Goal: Obtain resource: Download file/media

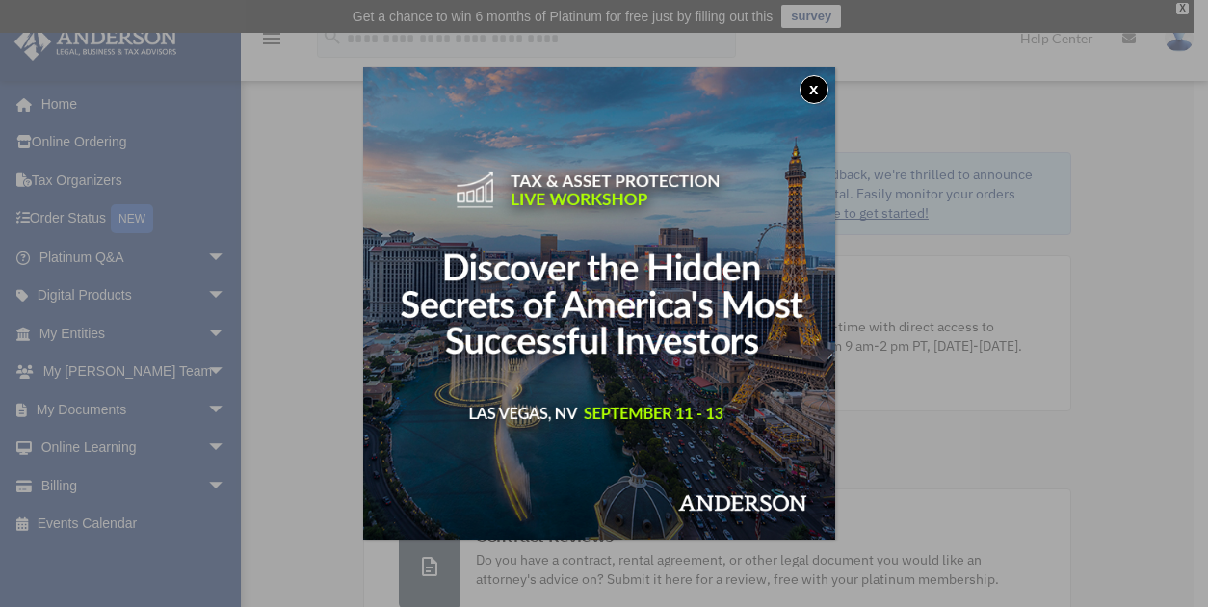
click at [819, 83] on button "x" at bounding box center [813, 89] width 29 height 29
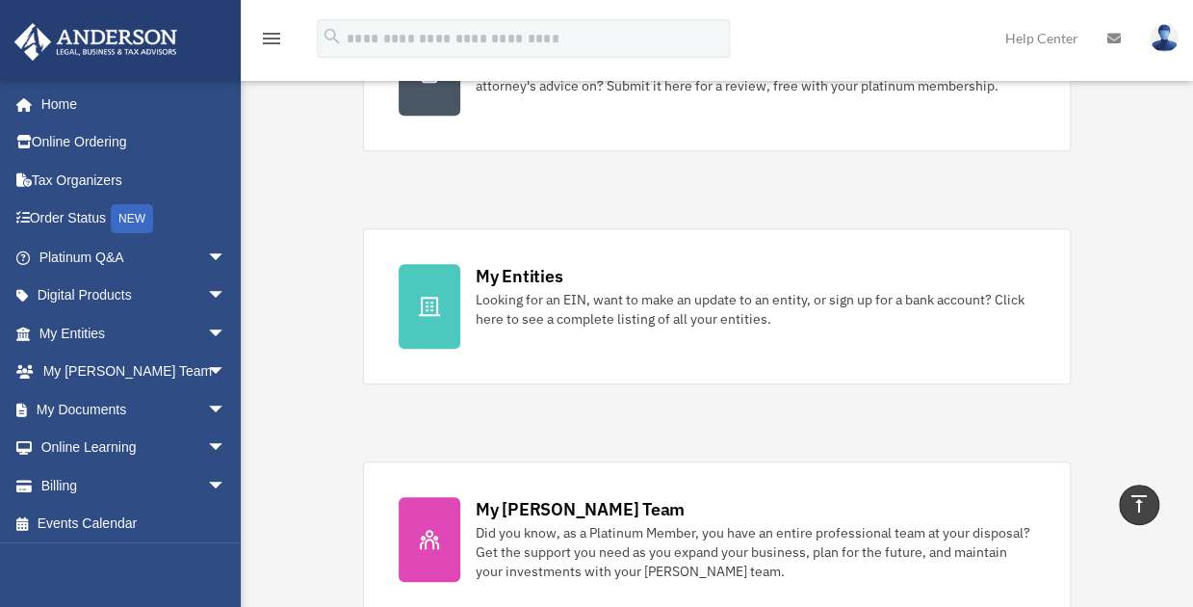
scroll to position [289, 0]
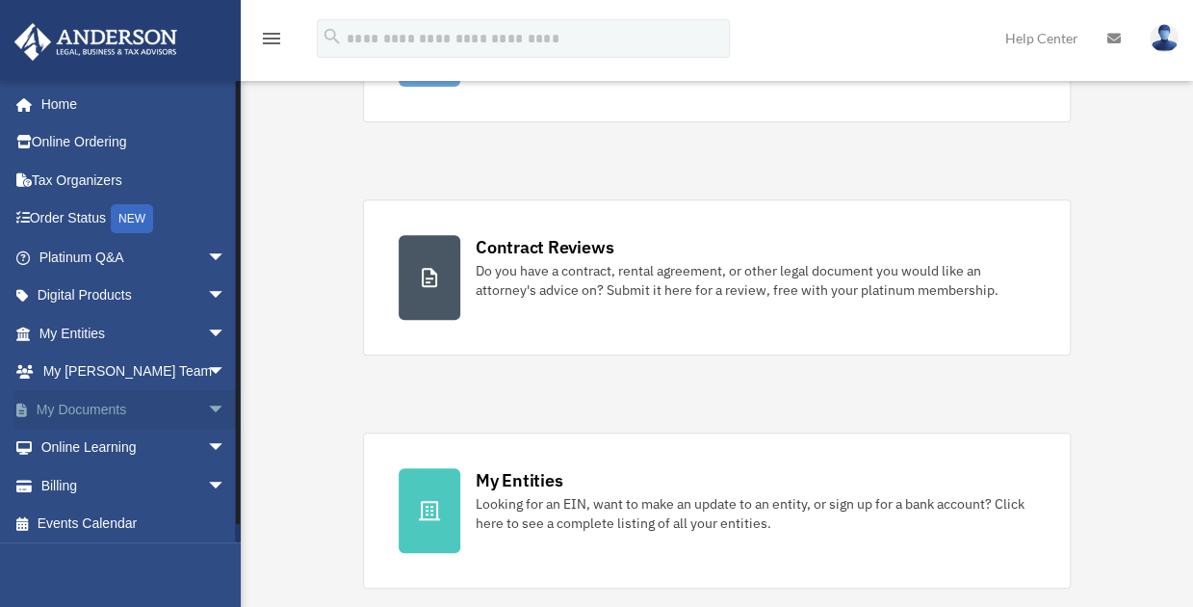
click at [207, 413] on span "arrow_drop_down" at bounding box center [226, 409] width 39 height 39
click at [85, 447] on link "Box" at bounding box center [141, 448] width 228 height 39
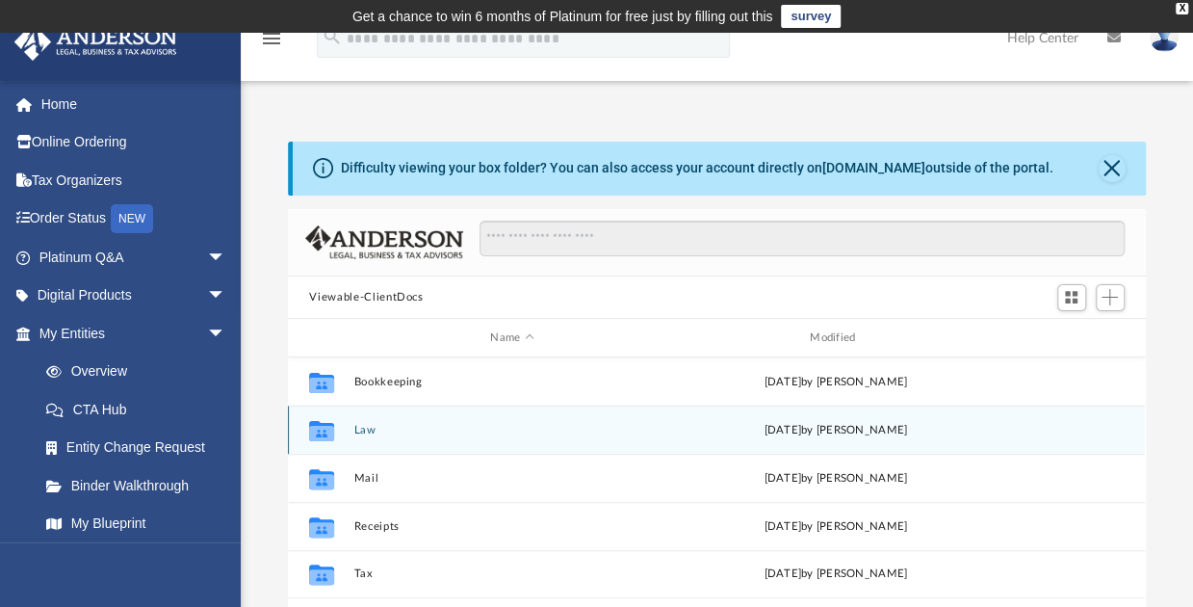
scroll to position [96, 0]
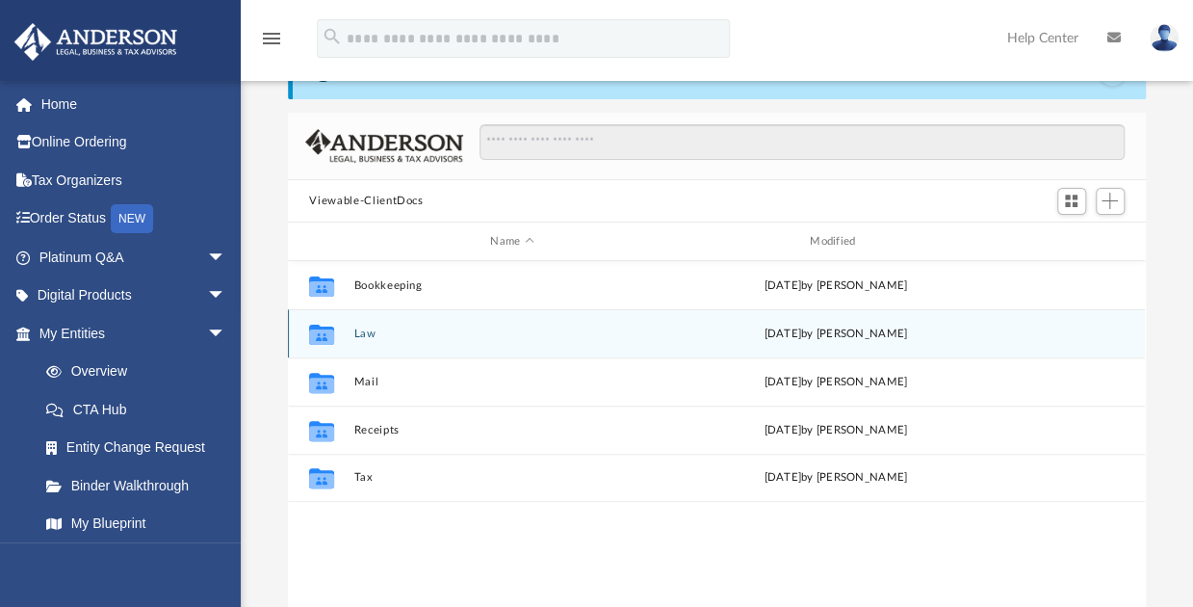
click at [369, 332] on button "Law" at bounding box center [512, 333] width 316 height 13
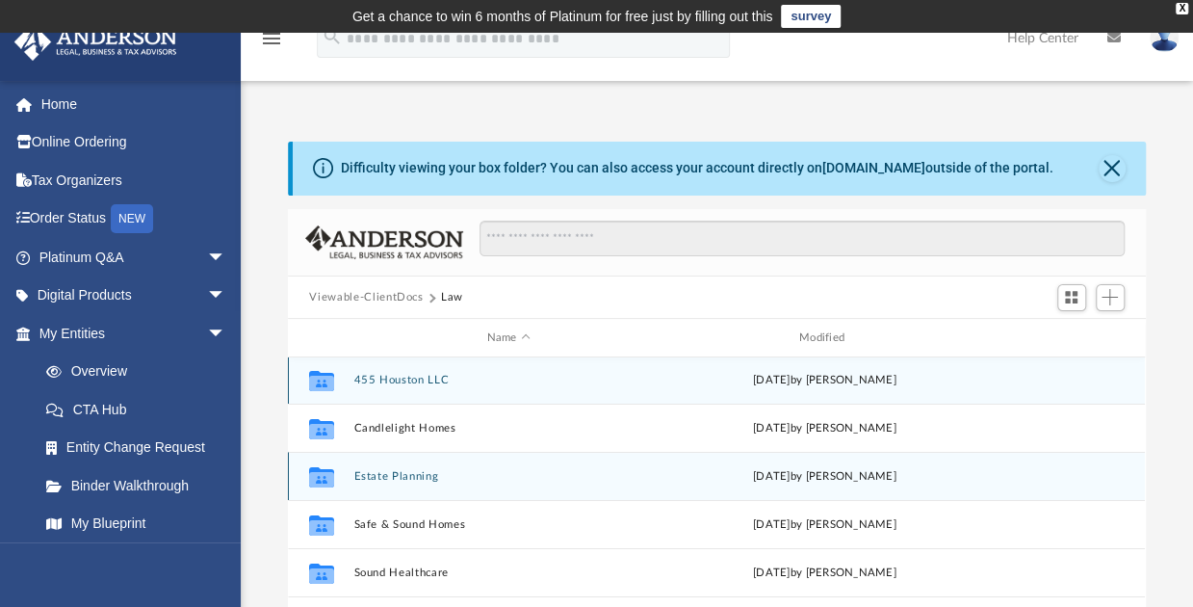
scroll to position [0, 0]
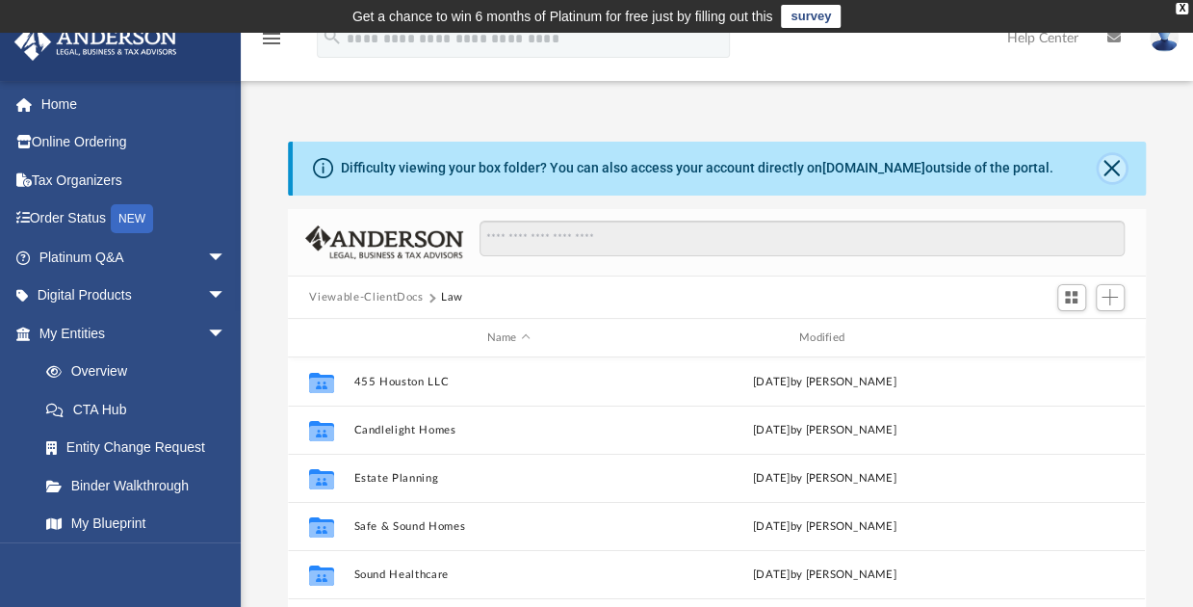
click at [1117, 169] on button "Close" at bounding box center [1112, 168] width 27 height 27
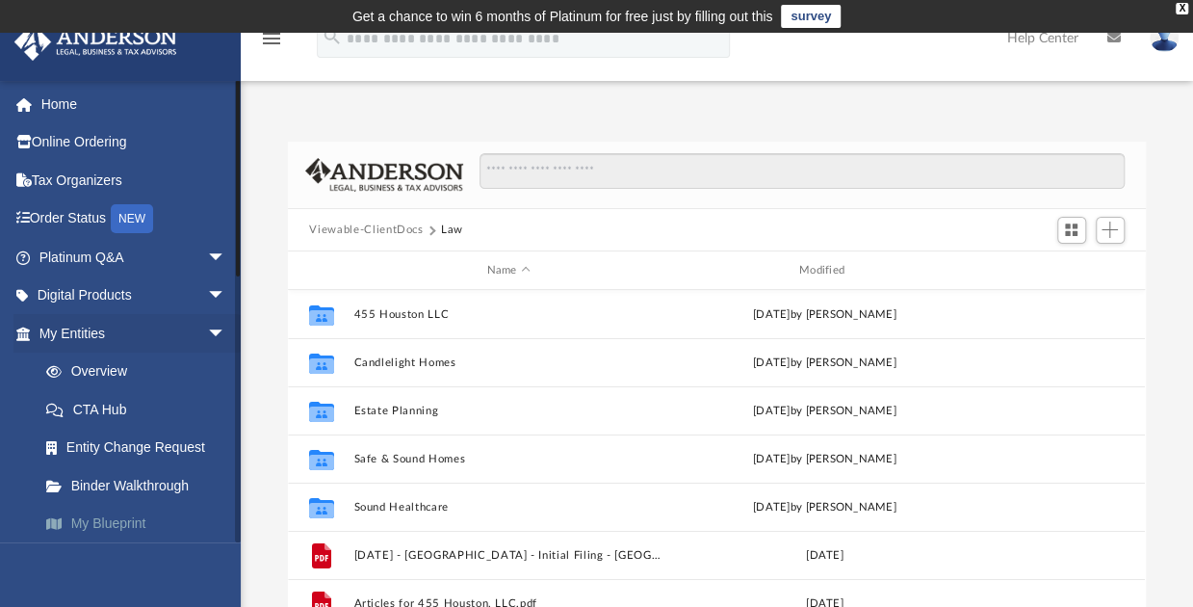
click at [117, 515] on link "My Blueprint" at bounding box center [141, 524] width 228 height 39
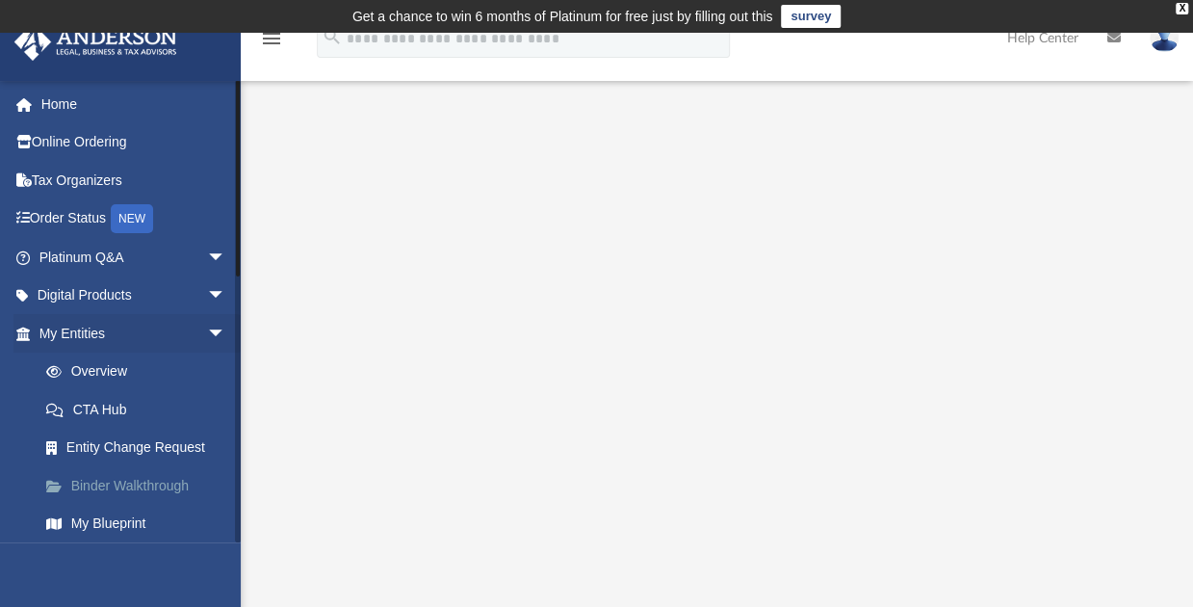
click at [142, 480] on link "Binder Walkthrough" at bounding box center [141, 485] width 228 height 39
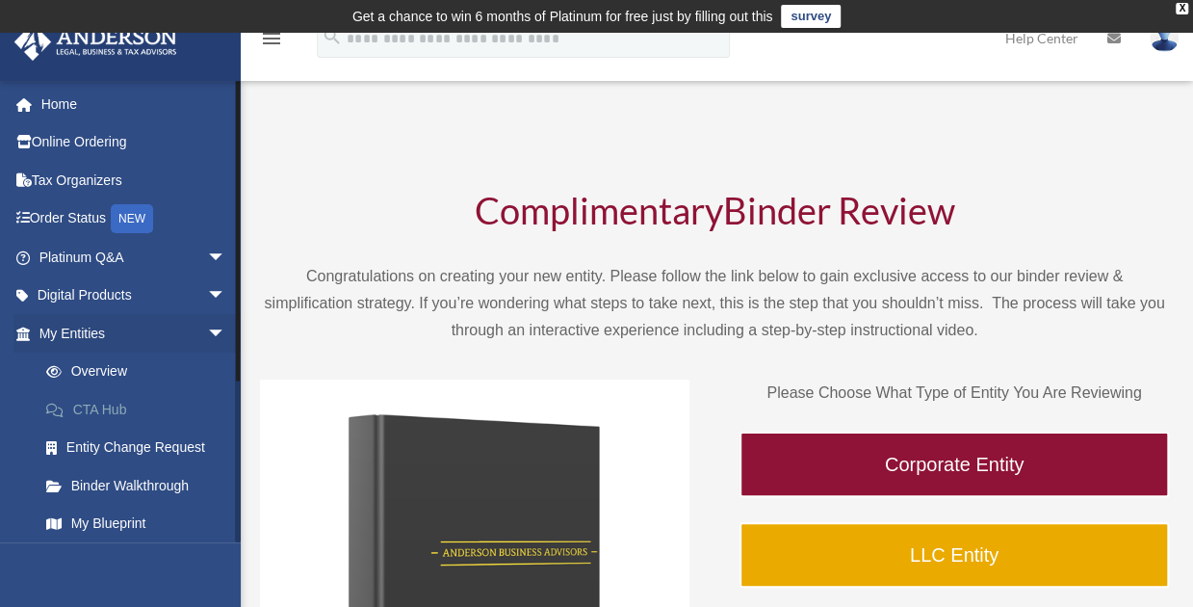
click at [124, 402] on link "CTA Hub" at bounding box center [141, 409] width 228 height 39
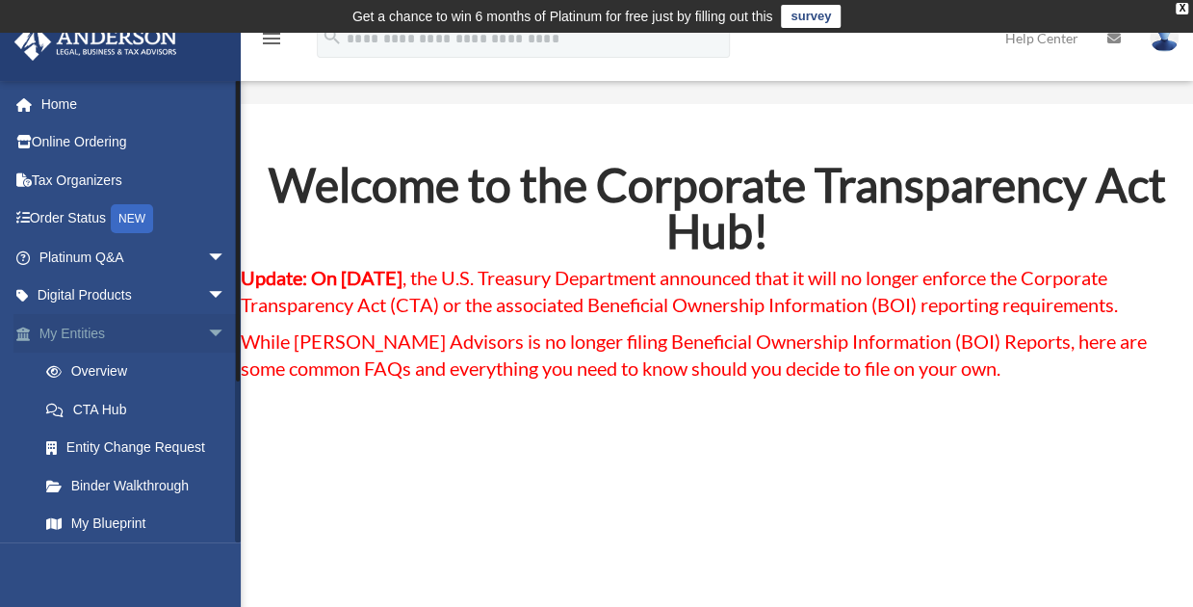
click at [207, 326] on span "arrow_drop_down" at bounding box center [226, 333] width 39 height 39
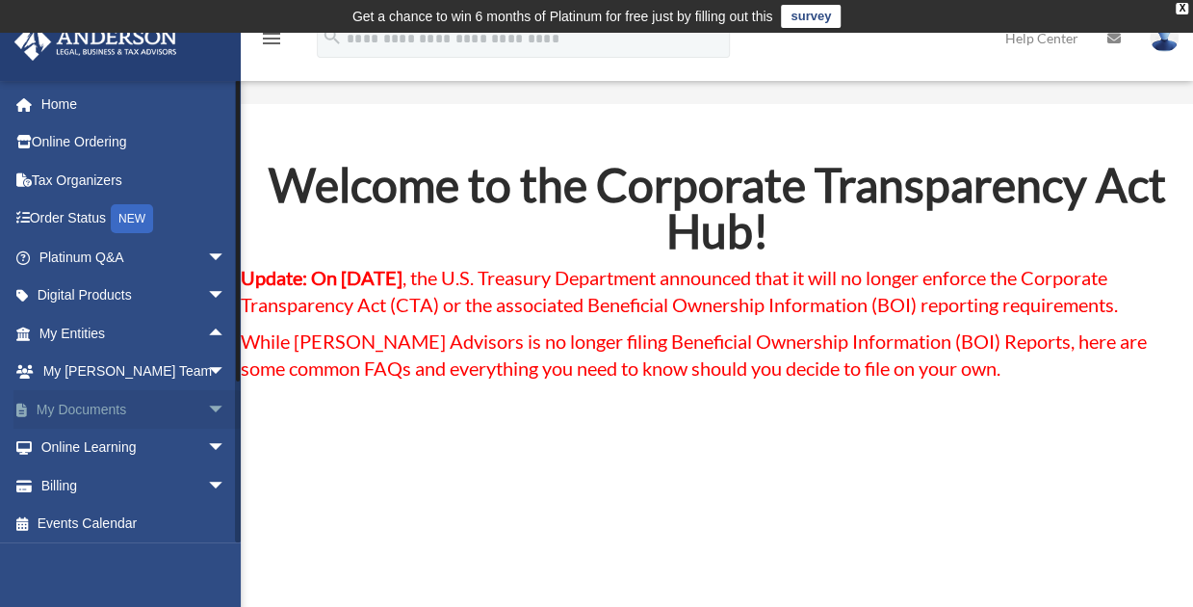
click at [207, 404] on span "arrow_drop_down" at bounding box center [226, 409] width 39 height 39
click at [83, 438] on link "Box" at bounding box center [141, 448] width 228 height 39
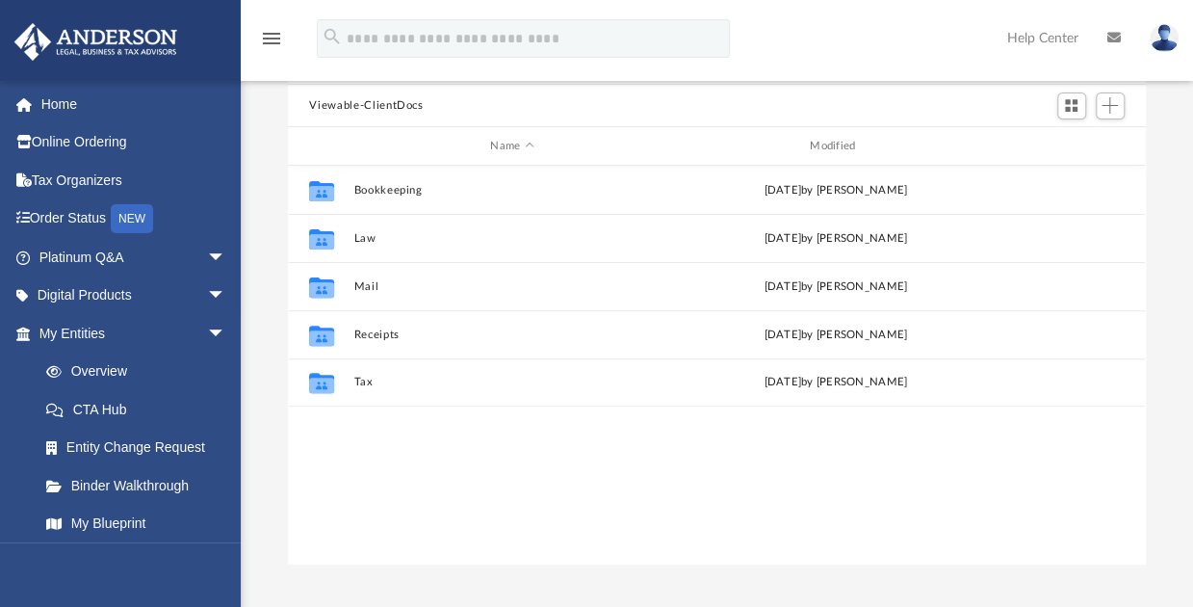
scroll to position [193, 0]
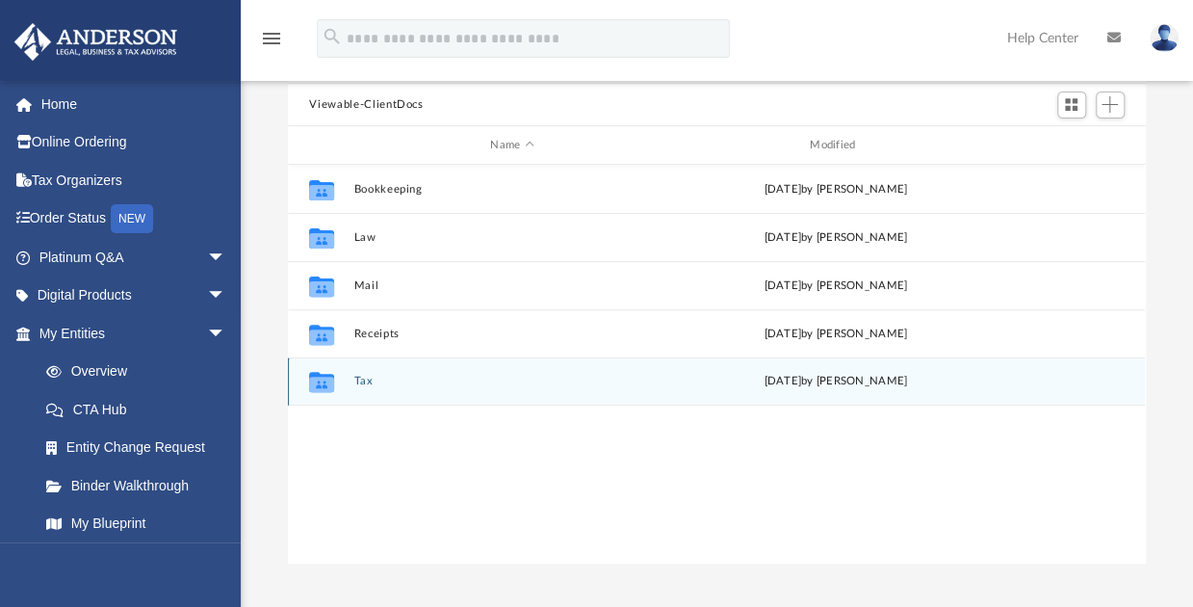
click at [375, 387] on div "Collaborated Folder Tax [DATE] by [PERSON_NAME]" at bounding box center [716, 381] width 857 height 48
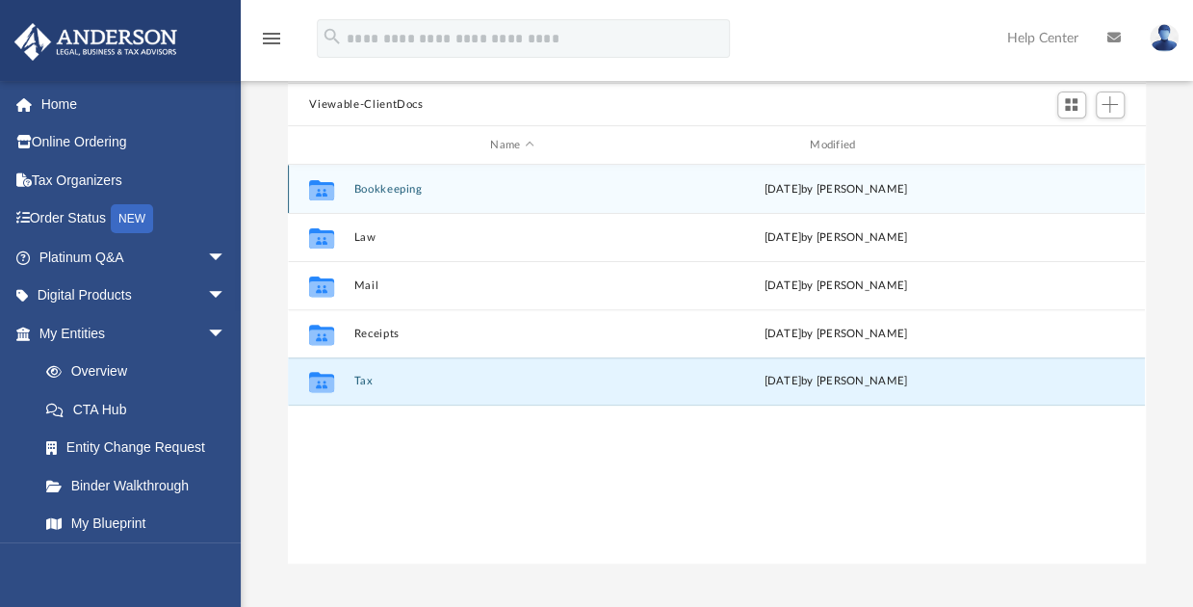
click at [373, 188] on button "Bookkeeping" at bounding box center [512, 189] width 316 height 13
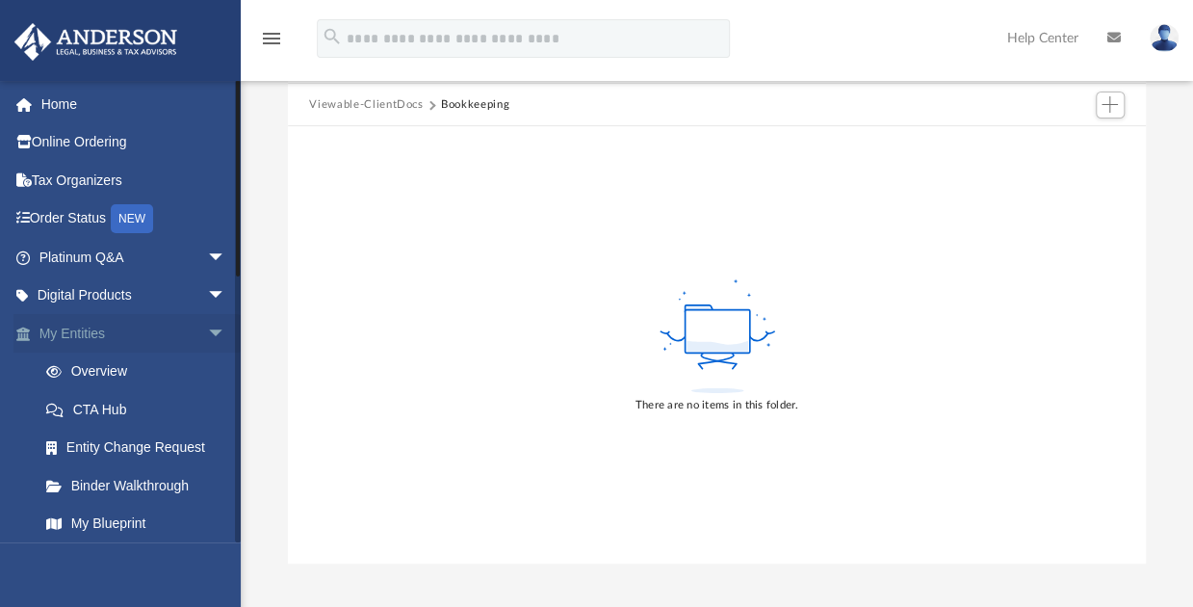
click at [207, 330] on span "arrow_drop_down" at bounding box center [226, 333] width 39 height 39
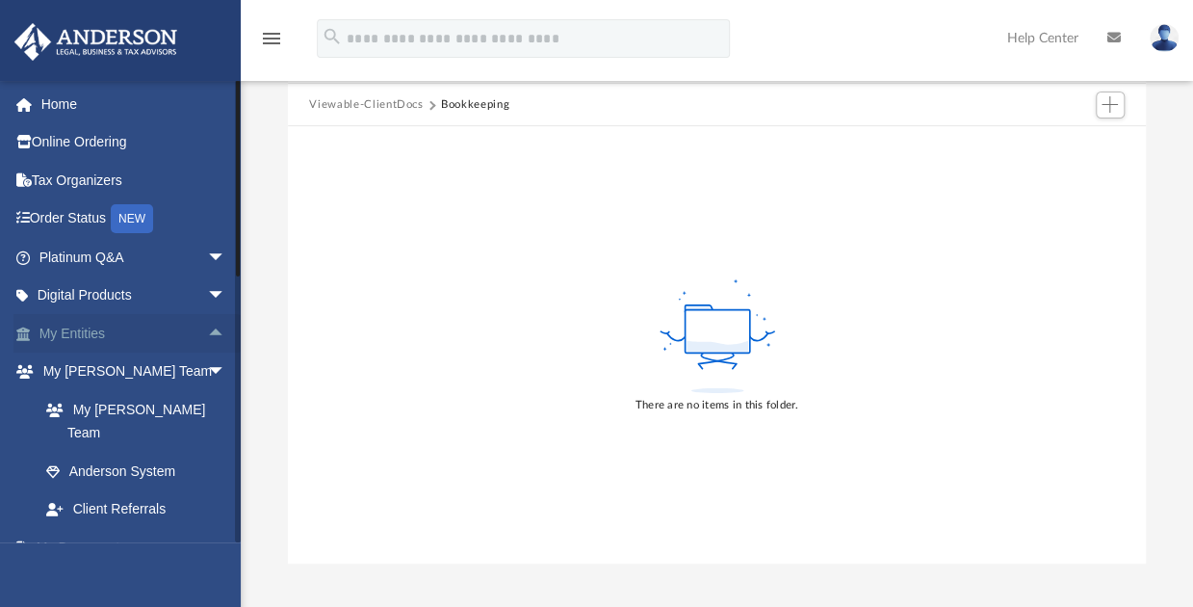
click at [207, 332] on span "arrow_drop_up" at bounding box center [226, 333] width 39 height 39
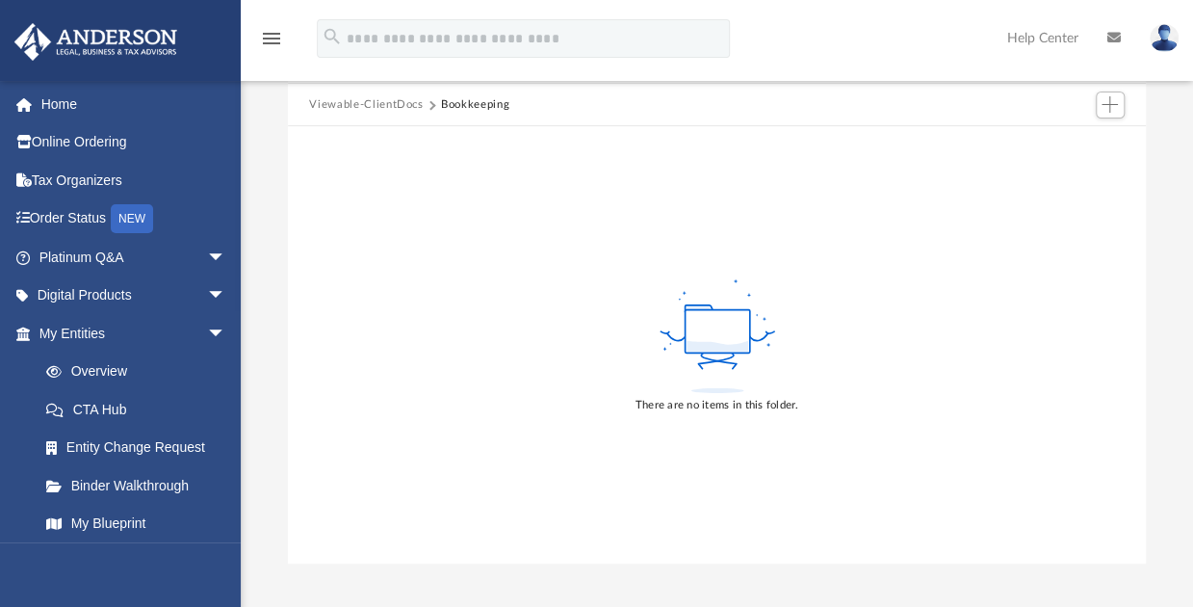
click at [268, 32] on icon "menu" at bounding box center [271, 38] width 23 height 23
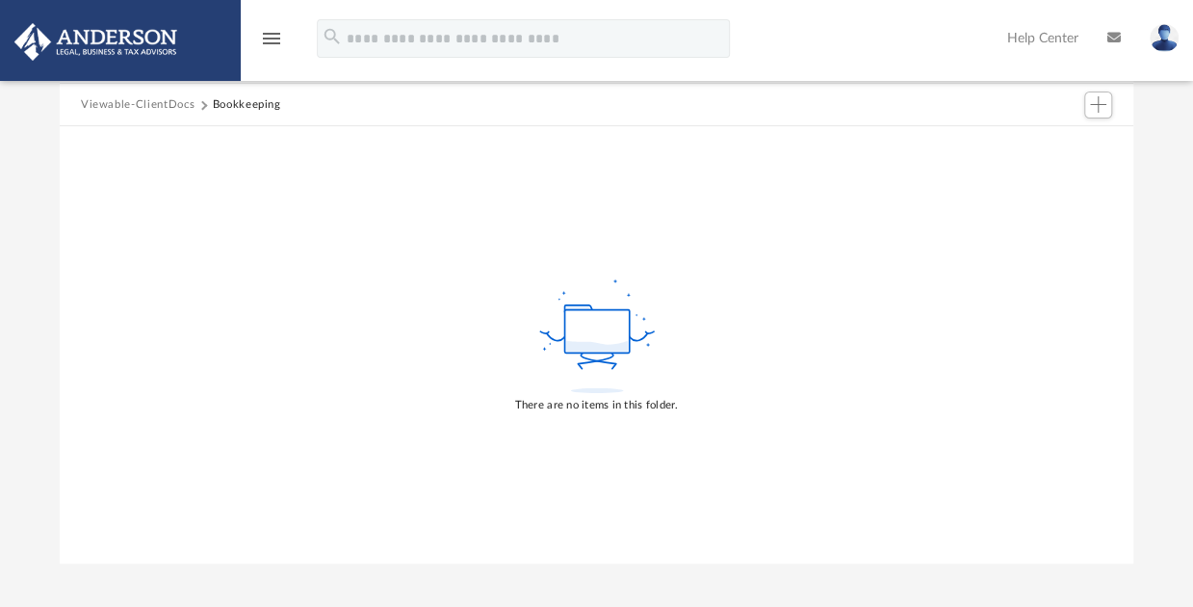
click at [268, 32] on icon "menu" at bounding box center [271, 38] width 23 height 23
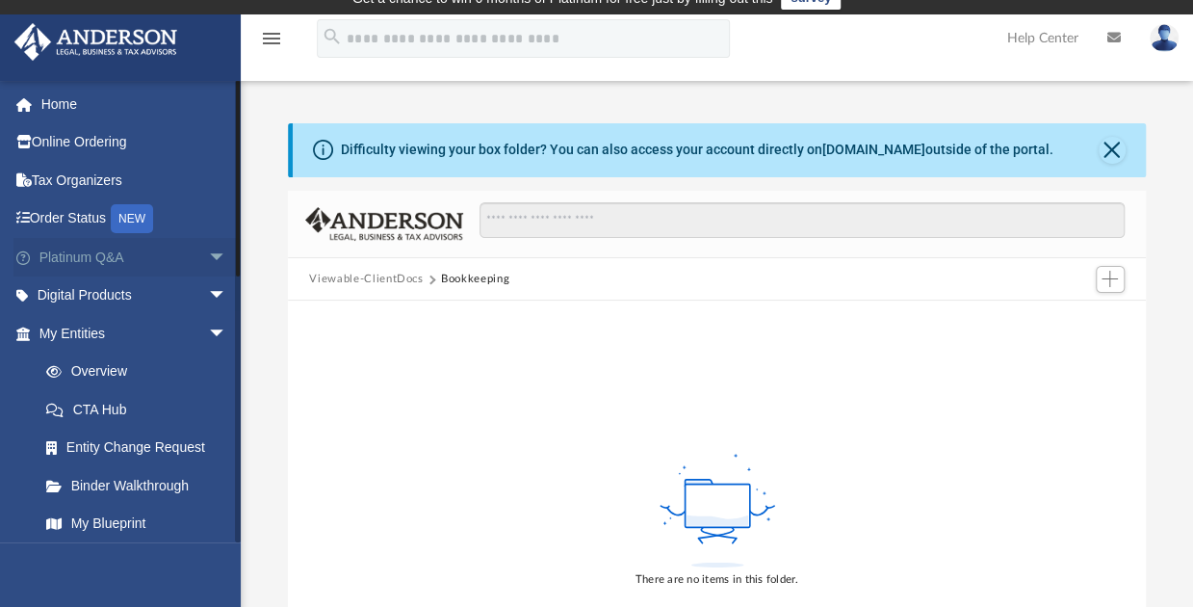
scroll to position [0, 0]
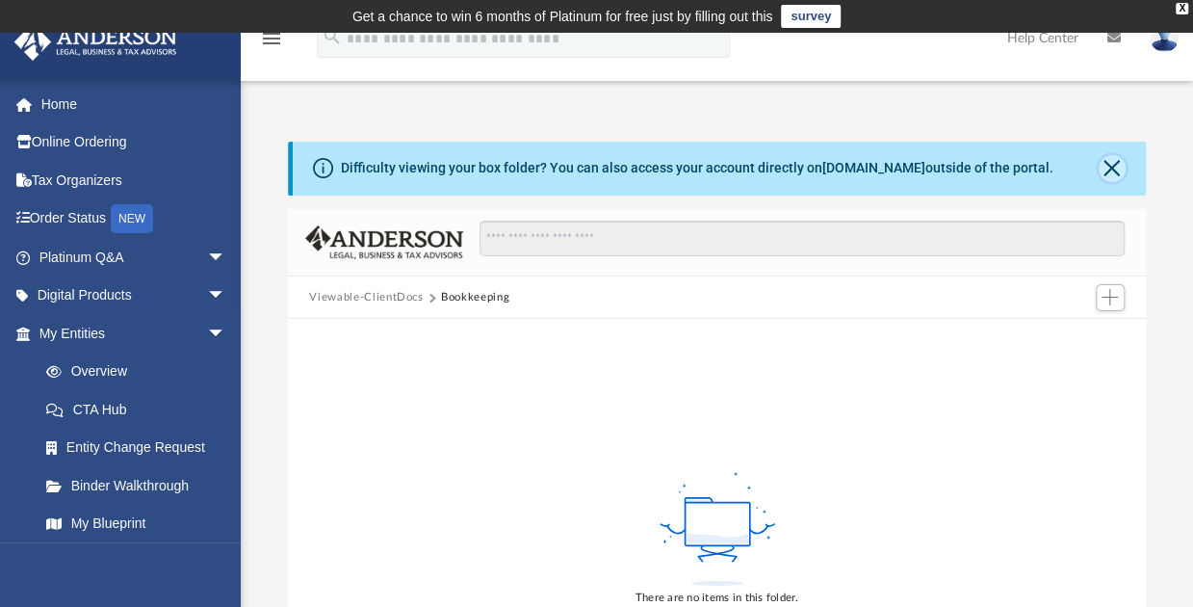
click at [1112, 169] on button "Close" at bounding box center [1112, 168] width 27 height 27
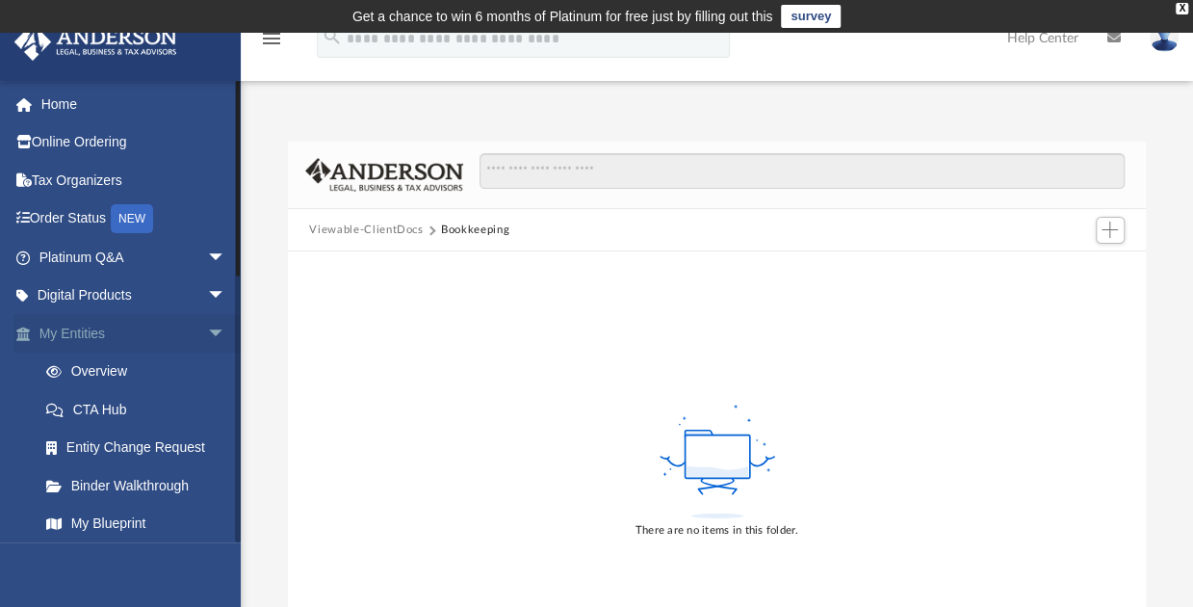
click at [207, 333] on span "arrow_drop_down" at bounding box center [226, 333] width 39 height 39
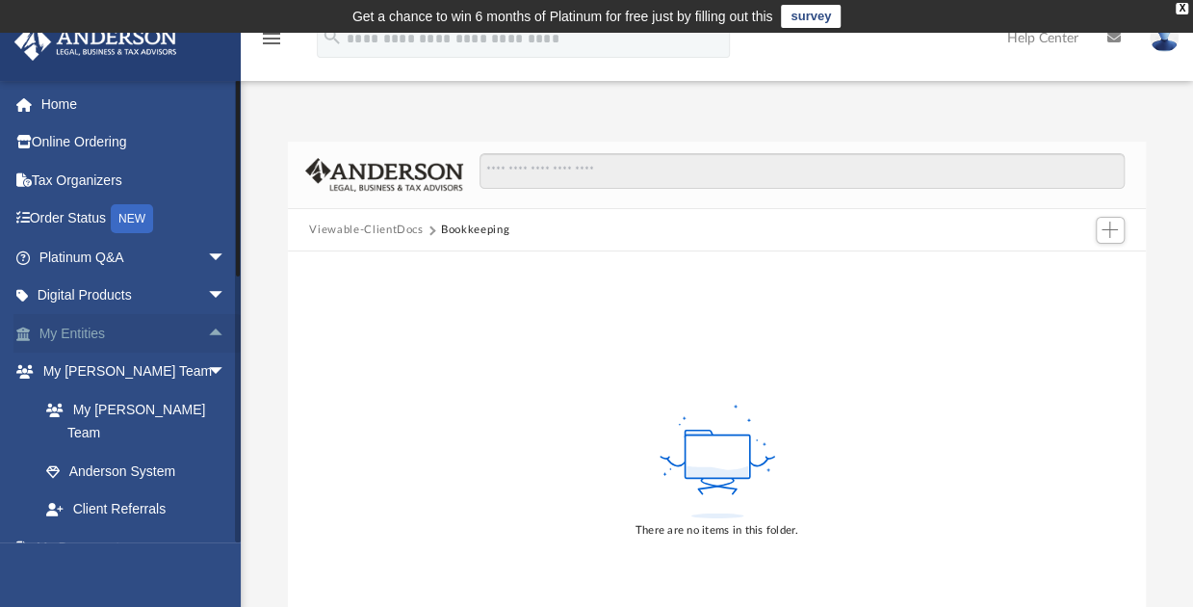
click at [207, 329] on span "arrow_drop_up" at bounding box center [226, 333] width 39 height 39
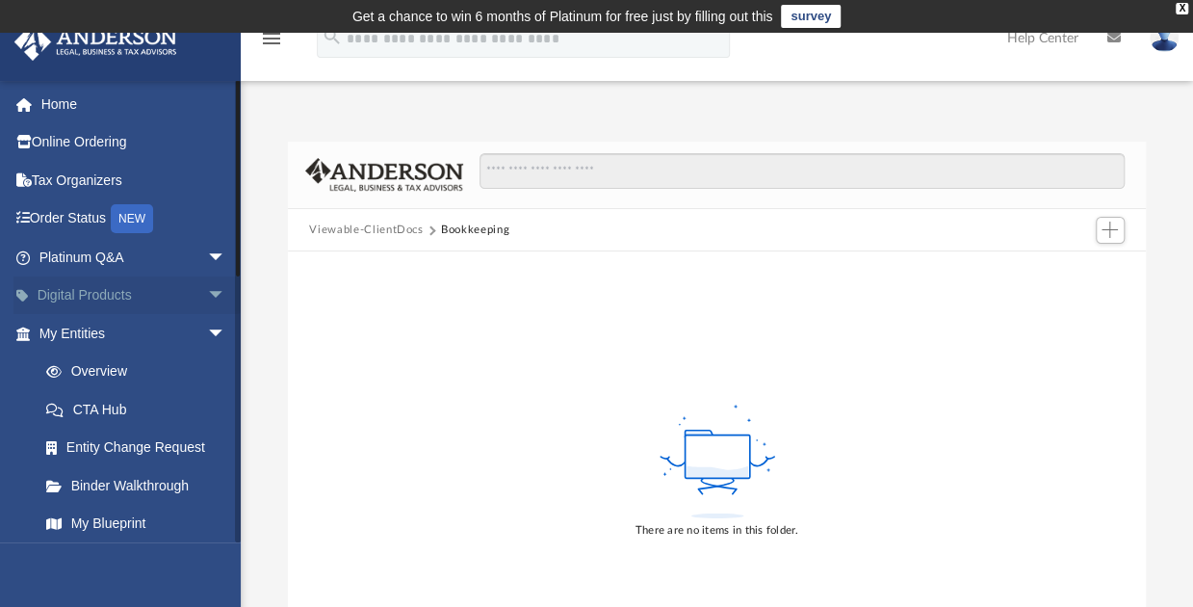
click at [207, 294] on span "arrow_drop_down" at bounding box center [226, 295] width 39 height 39
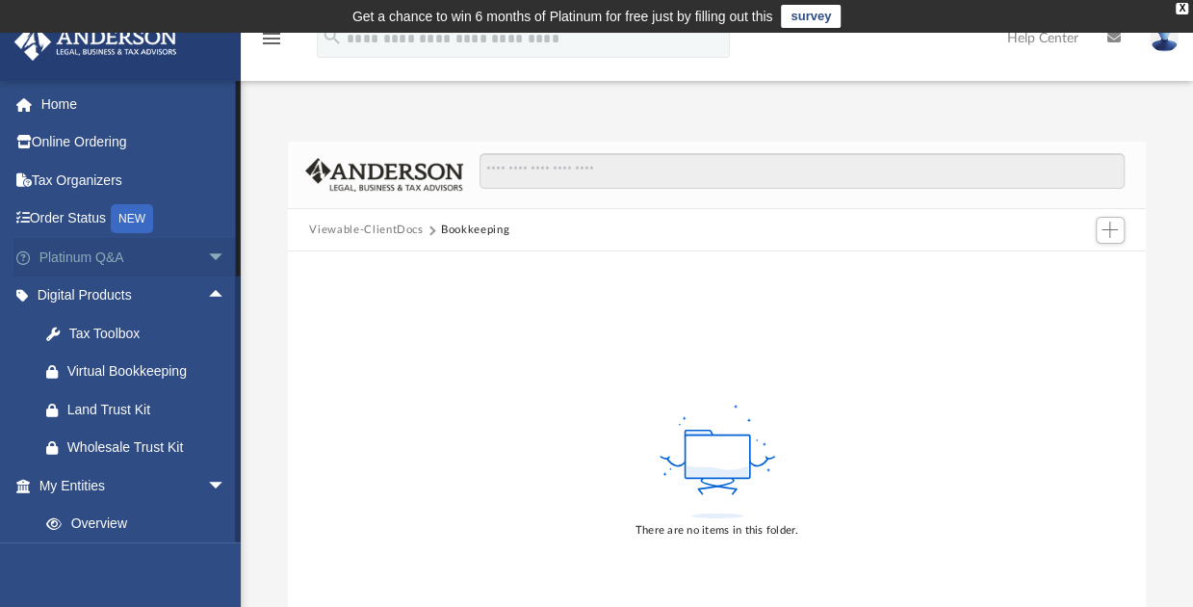
click at [207, 255] on span "arrow_drop_down" at bounding box center [226, 257] width 39 height 39
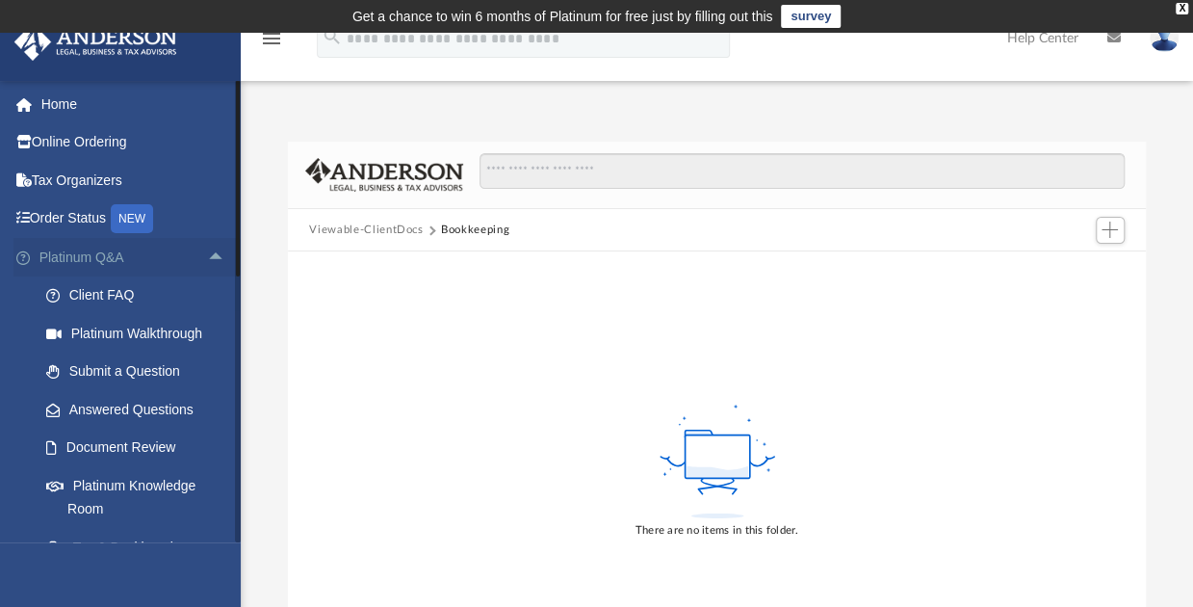
click at [207, 251] on span "arrow_drop_up" at bounding box center [226, 257] width 39 height 39
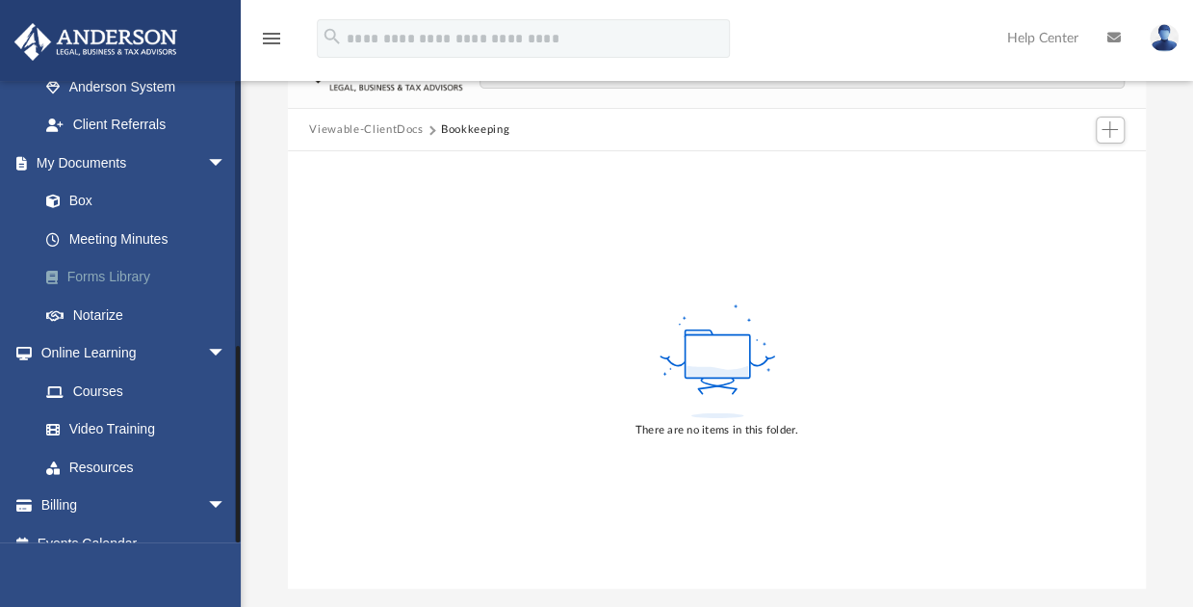
scroll to position [289, 0]
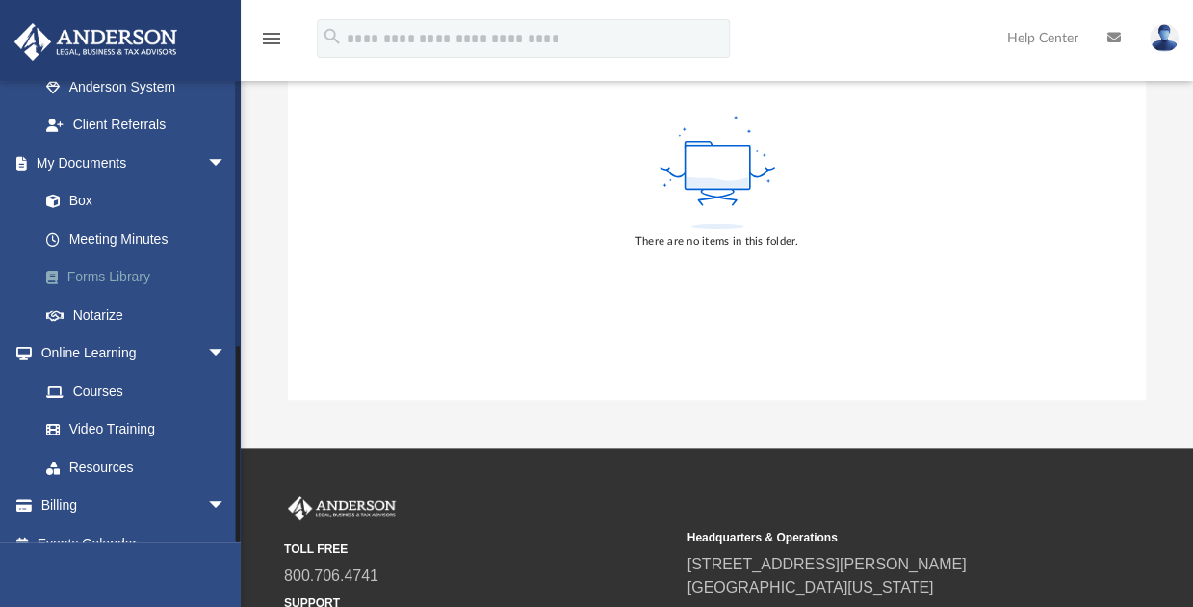
click at [81, 258] on link "Forms Library" at bounding box center [141, 277] width 228 height 39
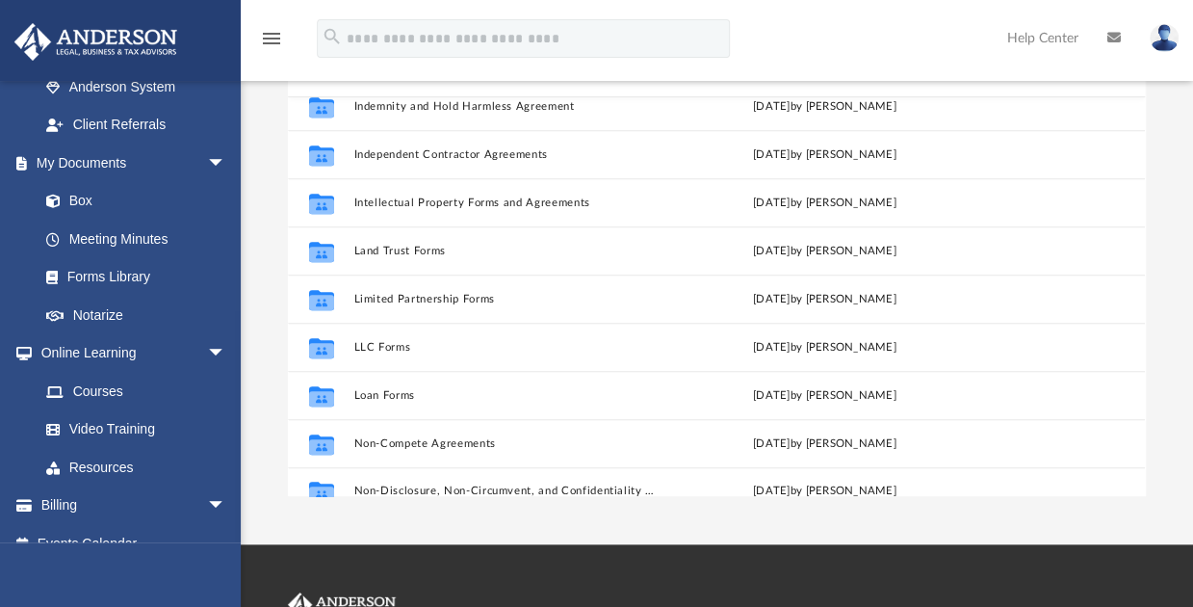
scroll to position [659, 0]
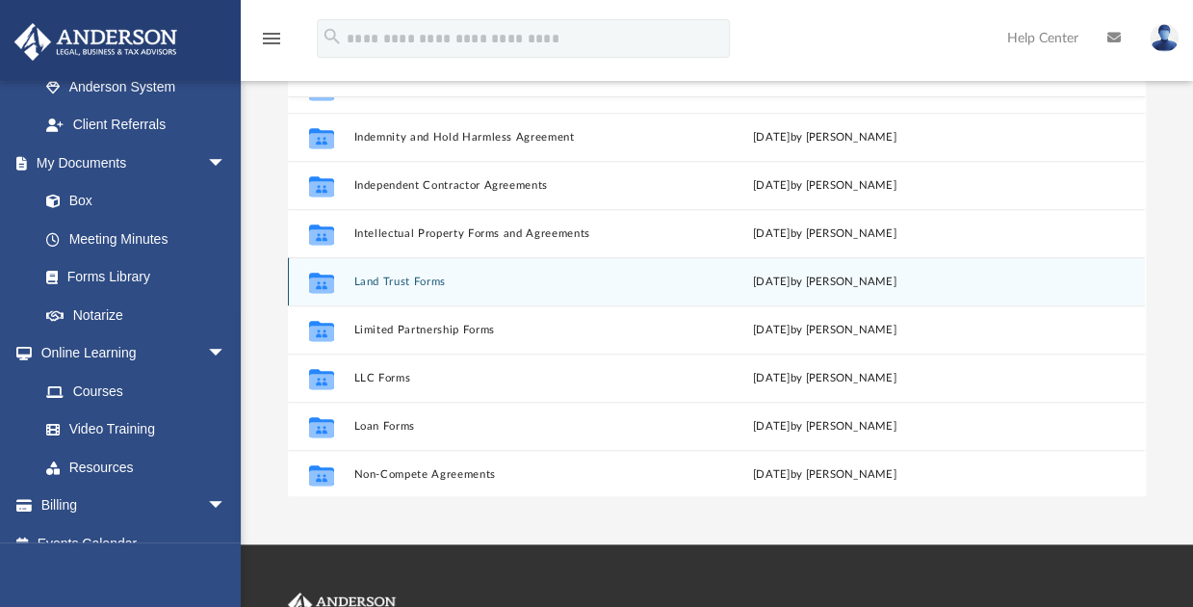
click at [401, 272] on div "Collaborated Folder Land Trust Forms [DATE] by [PERSON_NAME]" at bounding box center [716, 281] width 857 height 48
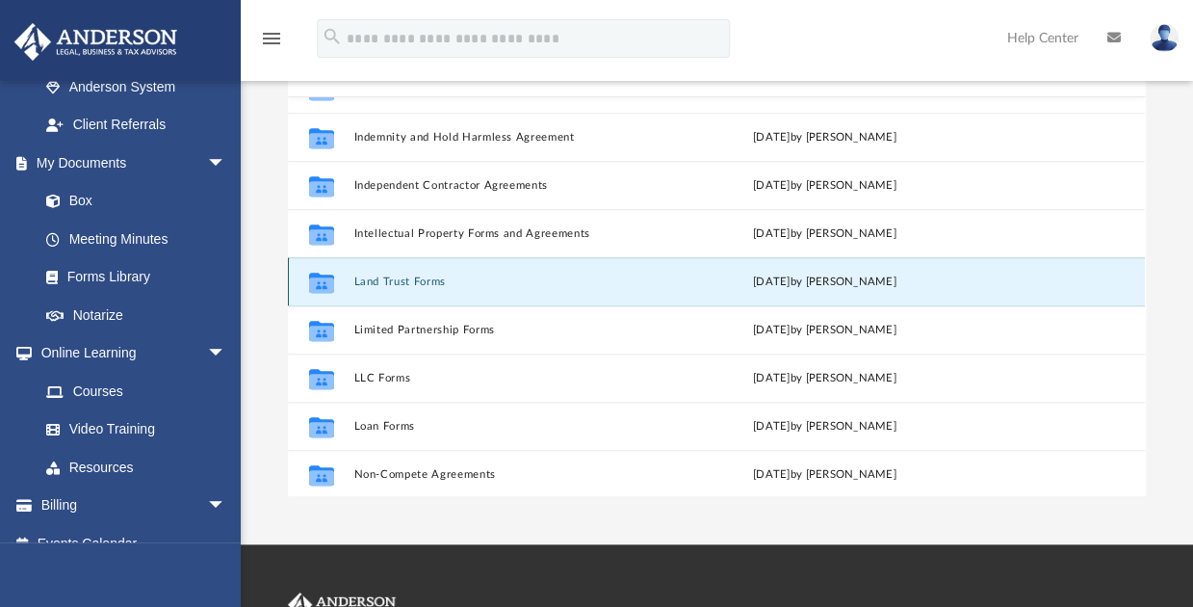
click at [320, 277] on icon "grid" at bounding box center [321, 284] width 25 height 15
click at [813, 285] on div "[DATE] by [PERSON_NAME]" at bounding box center [825, 282] width 308 height 17
click at [429, 276] on button "Land Trust Forms" at bounding box center [508, 281] width 308 height 13
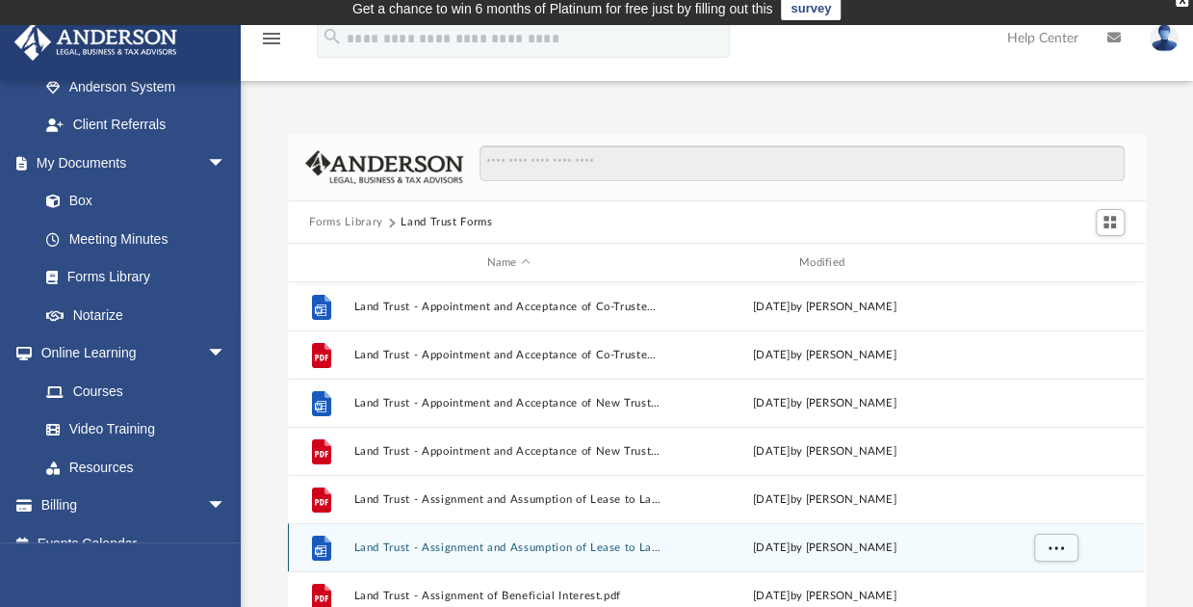
scroll to position [0, 0]
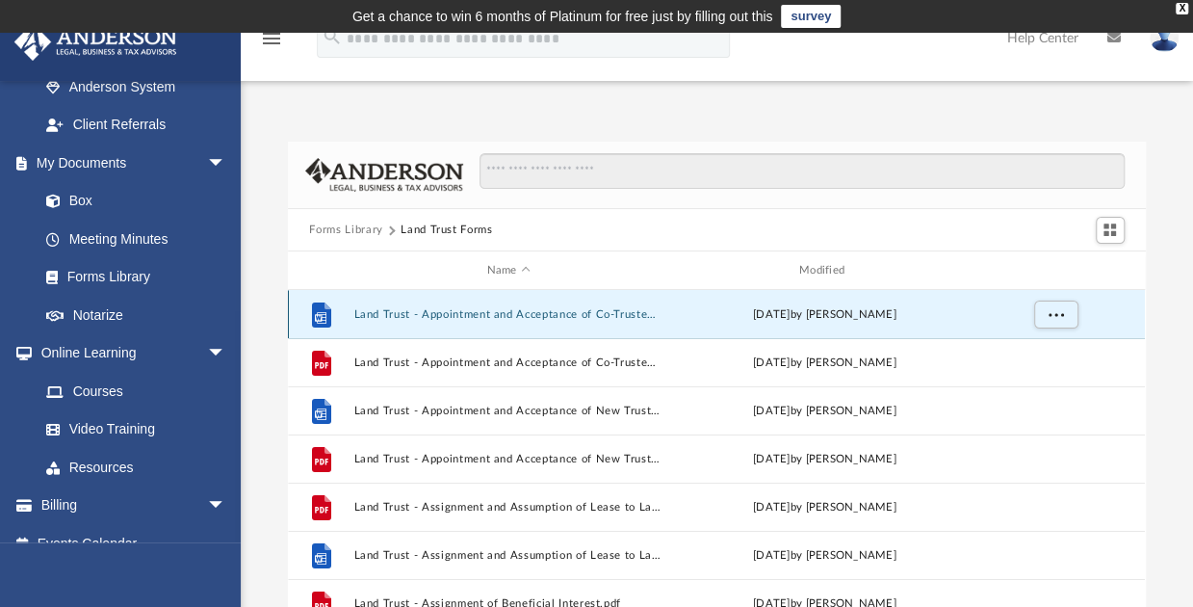
click at [576, 312] on button "Land Trust - Appointment and Acceptance of Co-Trustee (with Instructions).docx" at bounding box center [508, 314] width 308 height 13
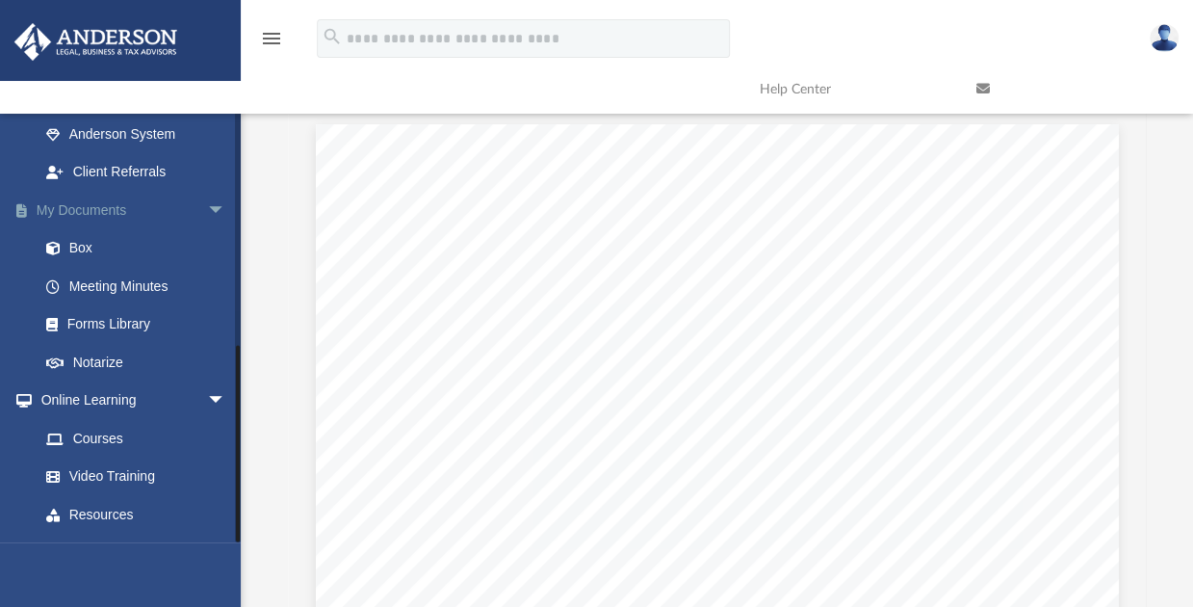
scroll to position [765, 0]
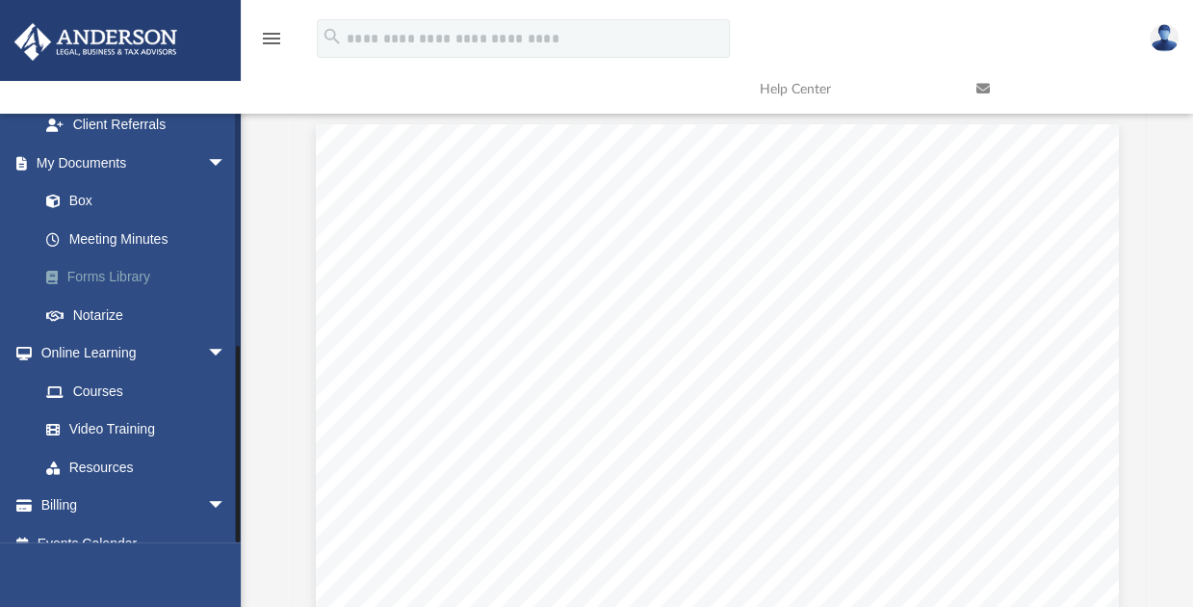
click at [120, 258] on link "Forms Library" at bounding box center [141, 277] width 228 height 39
click at [91, 182] on link "Box" at bounding box center [141, 201] width 228 height 39
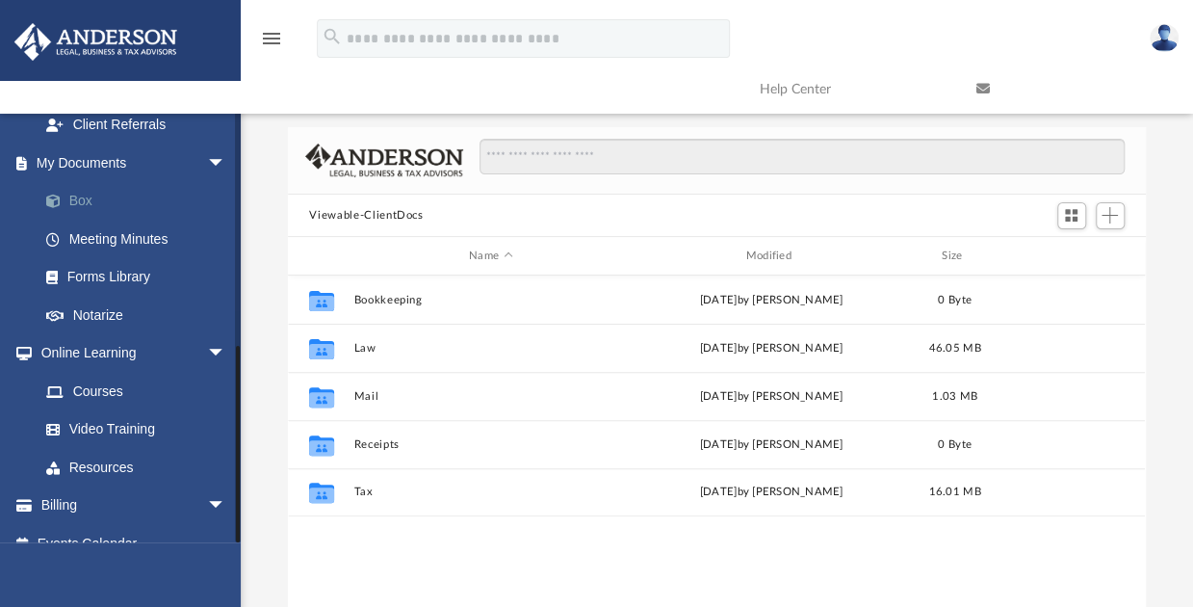
scroll to position [423, 842]
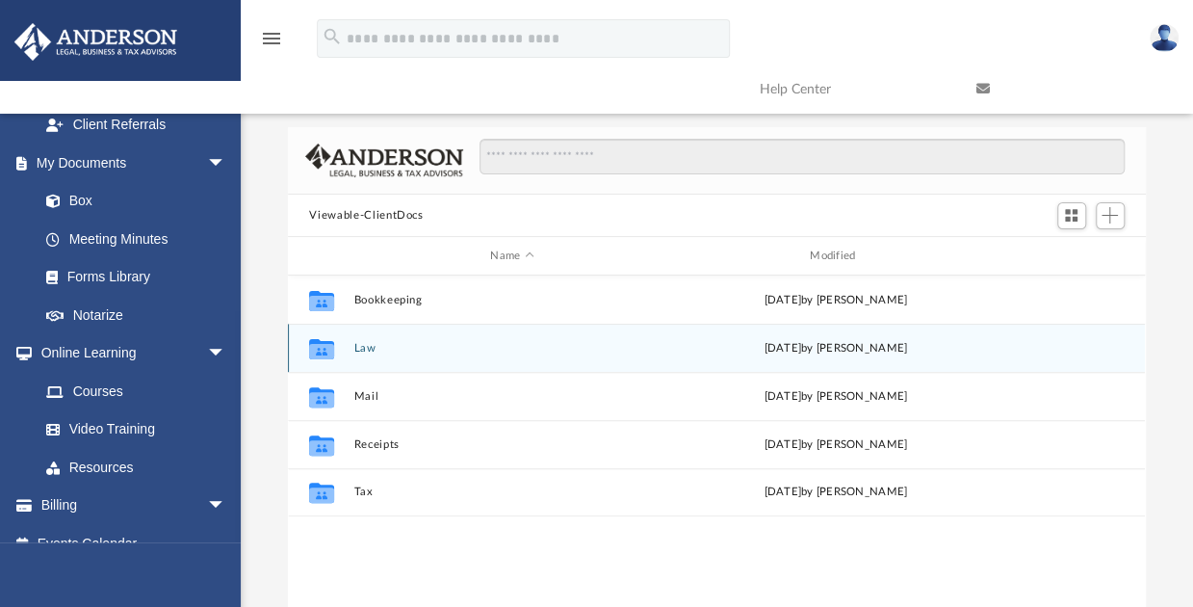
click at [357, 340] on div "Collaborated Folder Law [DATE] by [PERSON_NAME]" at bounding box center [716, 348] width 857 height 48
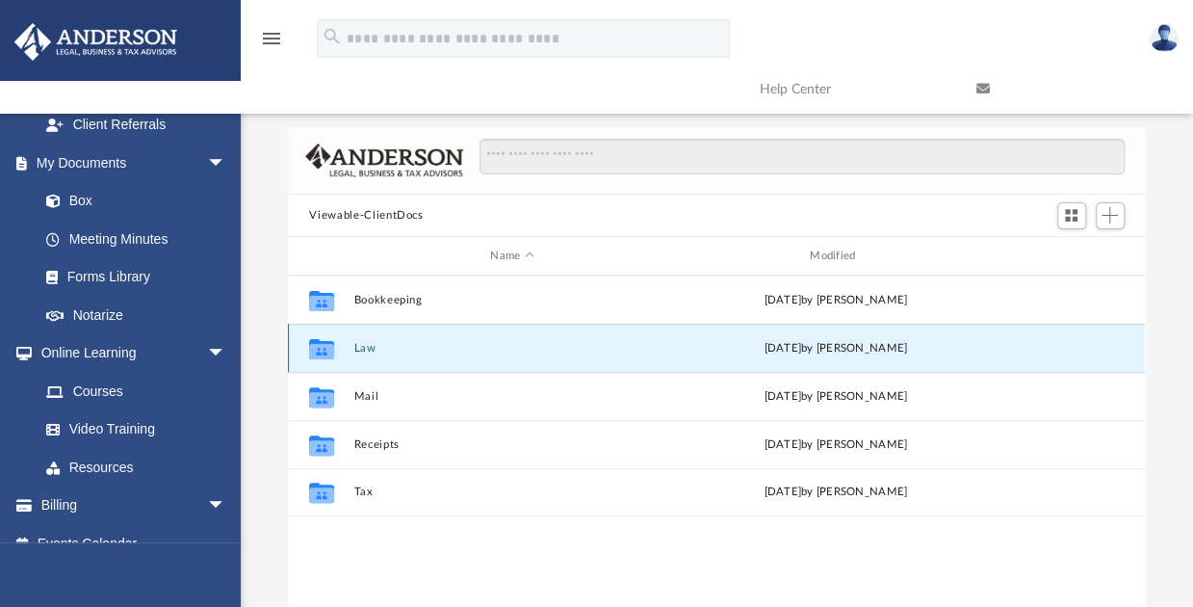
click at [364, 347] on button "Law" at bounding box center [512, 348] width 316 height 13
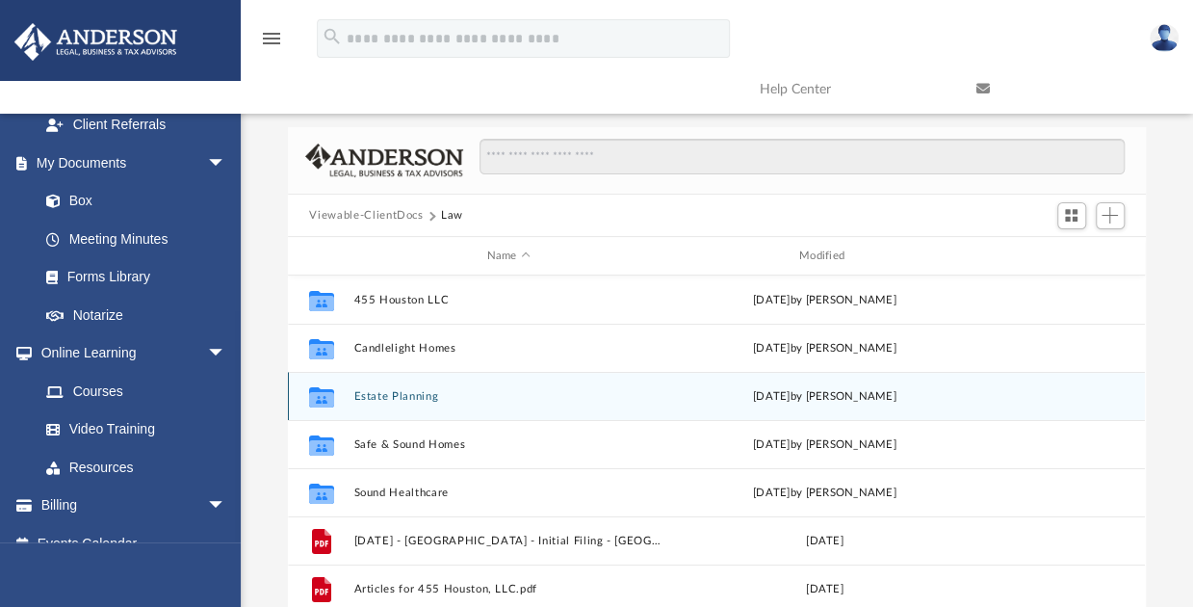
click at [419, 396] on button "Estate Planning" at bounding box center [508, 396] width 308 height 13
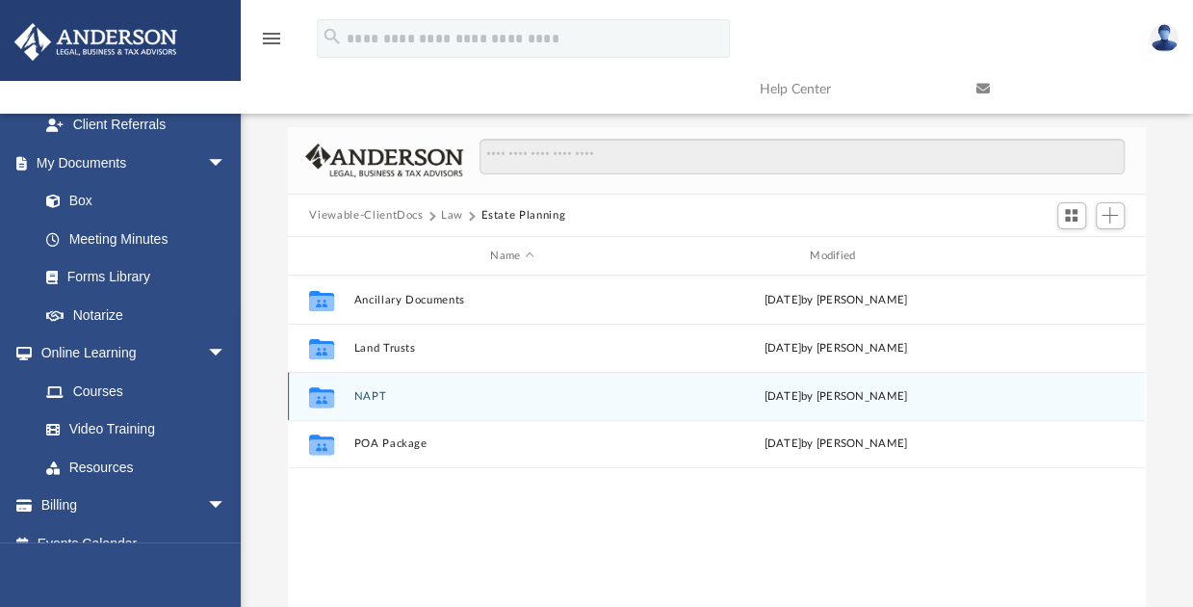
click at [370, 392] on button "NAPT" at bounding box center [512, 396] width 316 height 13
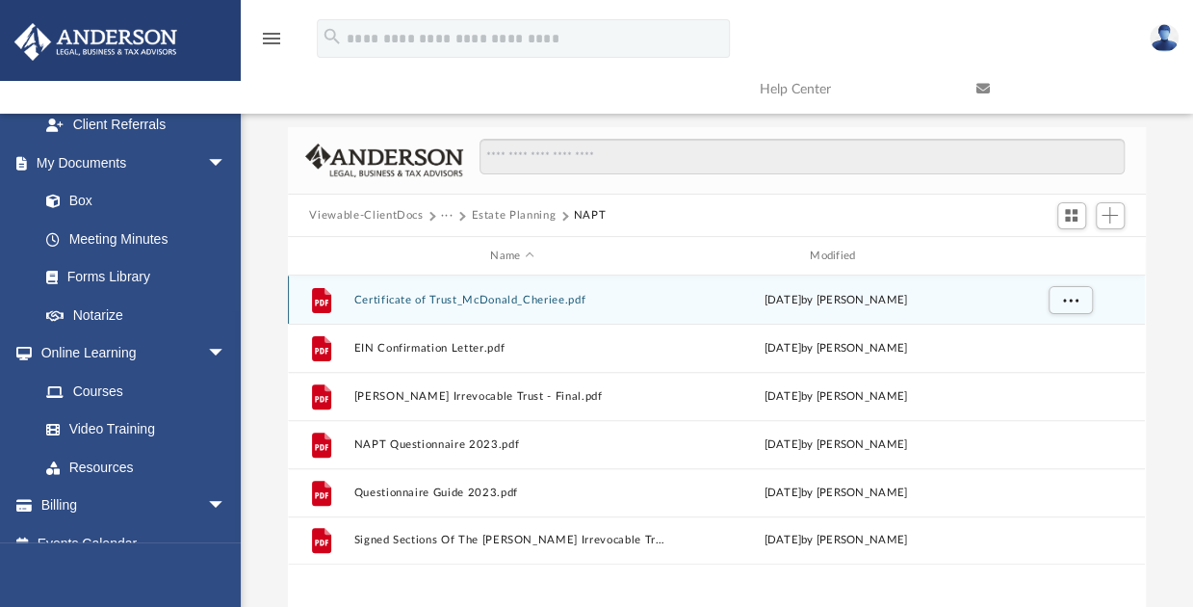
click at [507, 299] on button "Certificate of Trust_McDonald_Cheriee.pdf" at bounding box center [512, 300] width 316 height 13
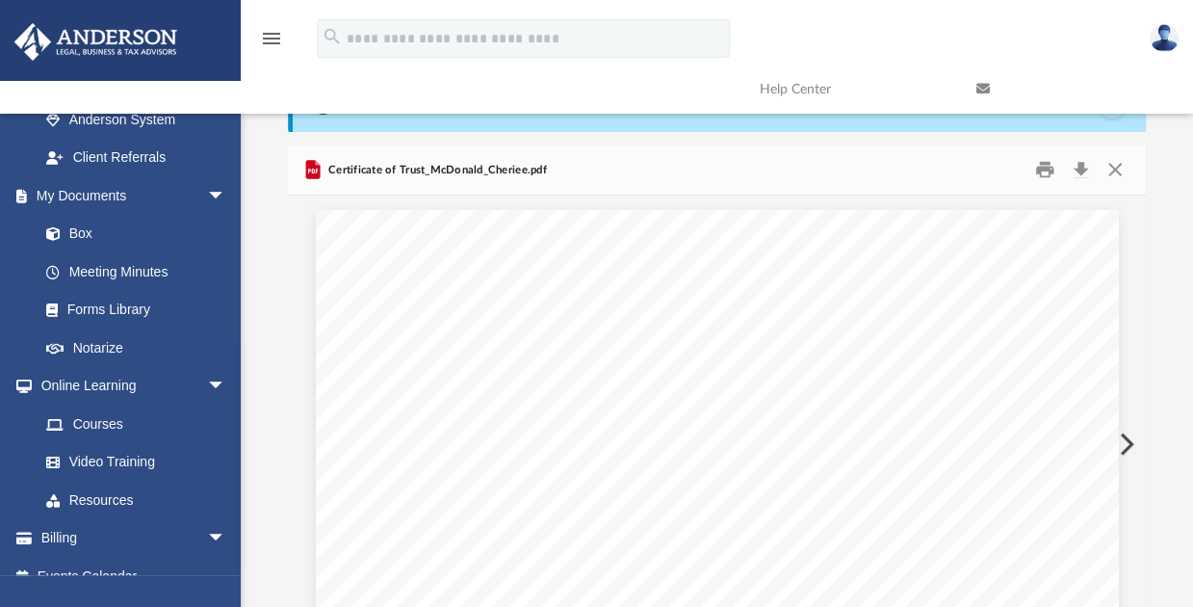
scroll to position [0, 0]
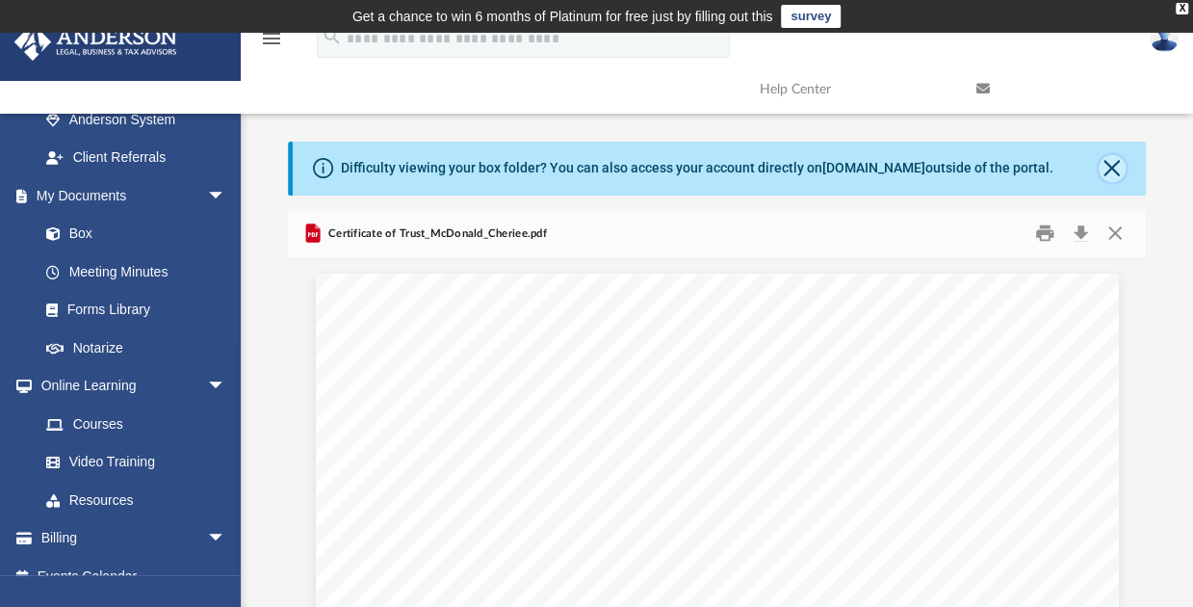
click at [1120, 163] on button "Close" at bounding box center [1112, 168] width 27 height 27
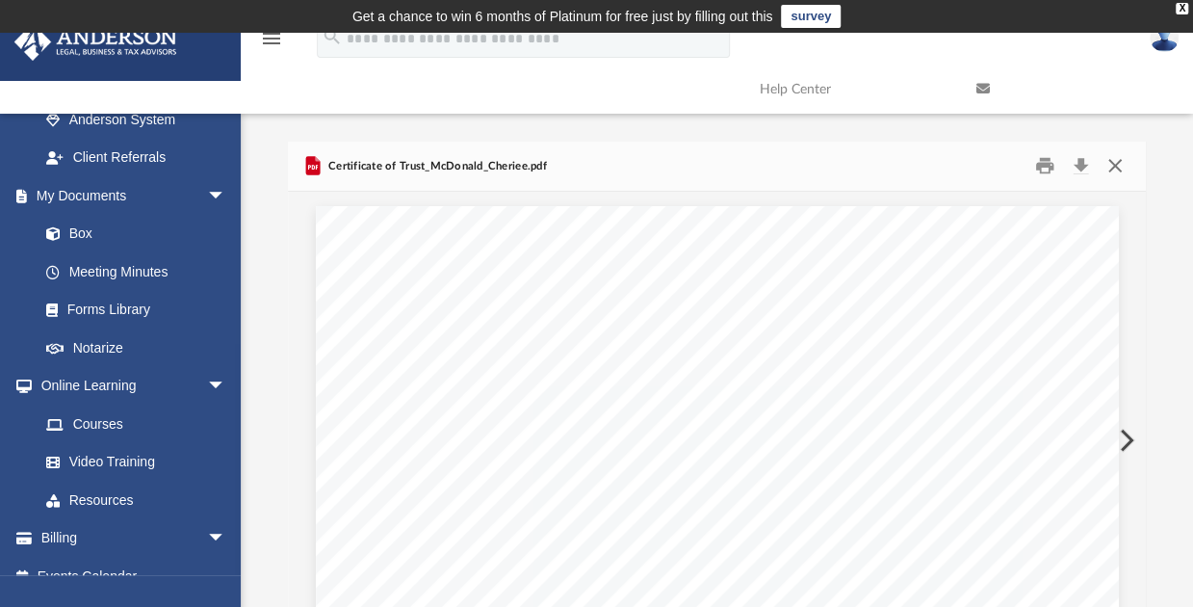
click at [1113, 159] on button "Close" at bounding box center [1115, 166] width 35 height 30
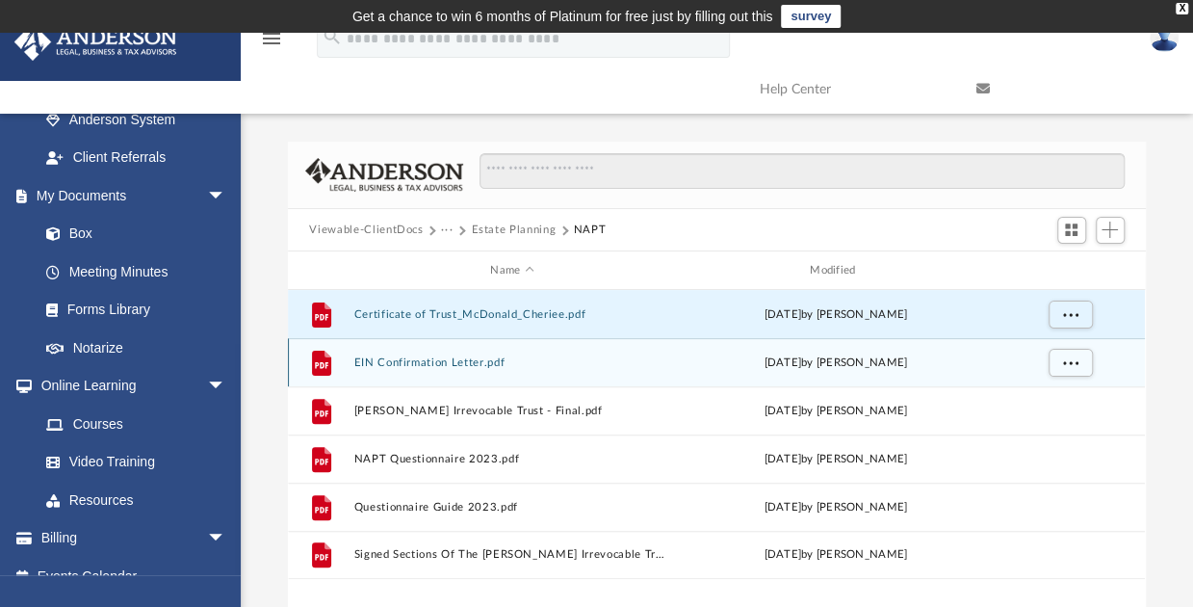
click at [479, 357] on button "EIN Confirmation Letter.pdf" at bounding box center [512, 362] width 316 height 13
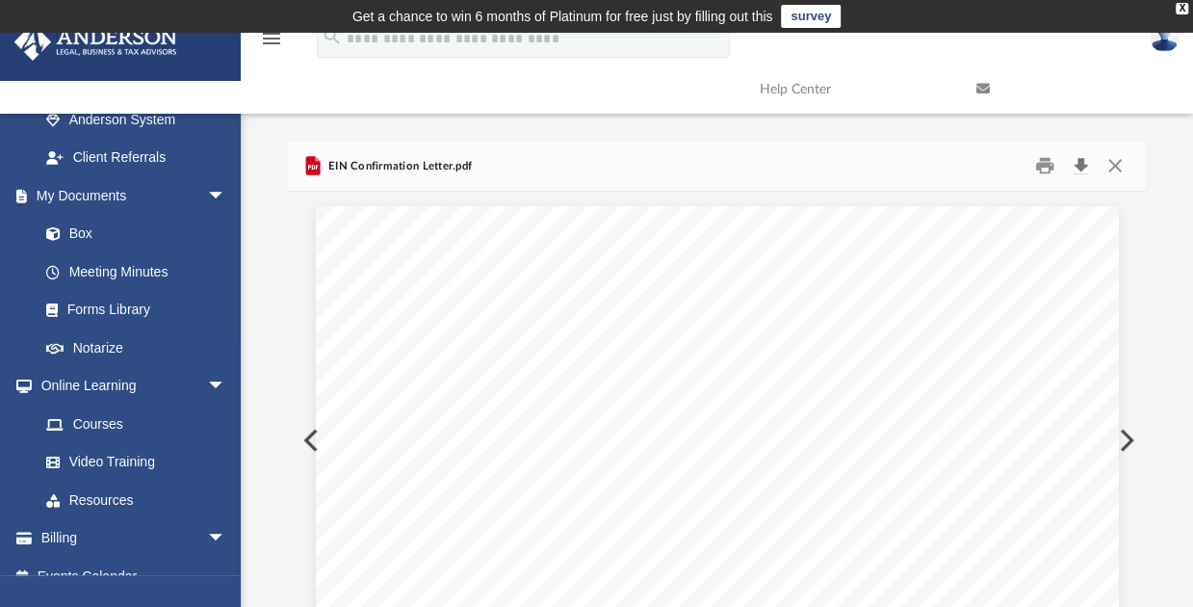
click at [1081, 165] on button "Download" at bounding box center [1081, 166] width 35 height 30
click at [1113, 167] on button "Close" at bounding box center [1115, 166] width 35 height 30
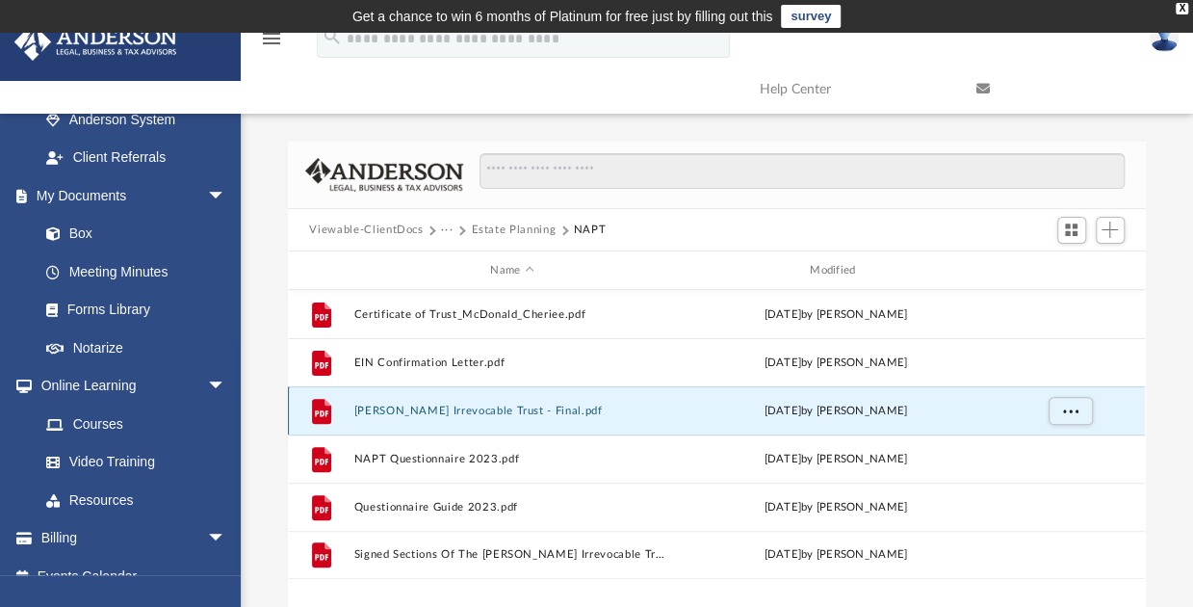
click at [582, 411] on button "[PERSON_NAME] Irrevocable Trust - Final.pdf" at bounding box center [512, 410] width 316 height 13
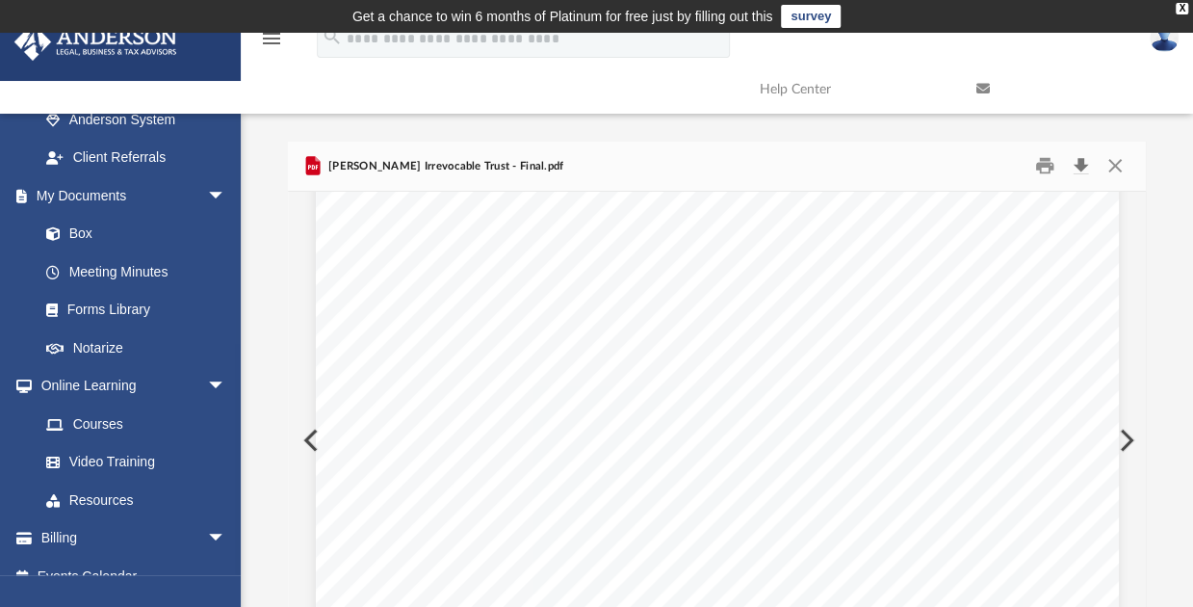
click at [1078, 163] on button "Download" at bounding box center [1081, 166] width 35 height 30
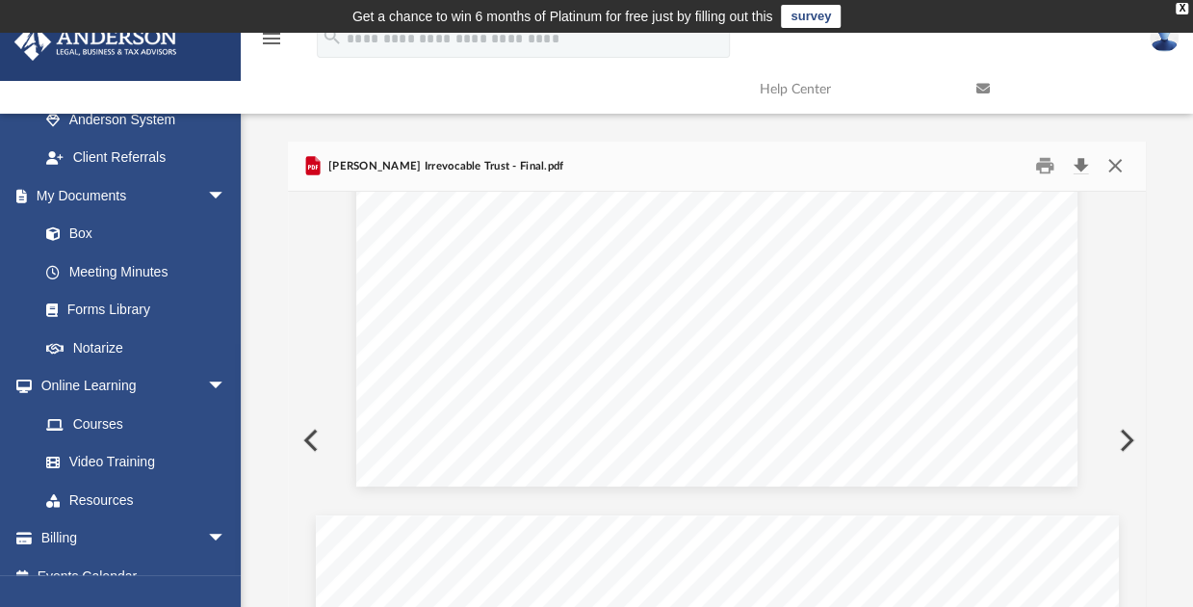
scroll to position [73323, 0]
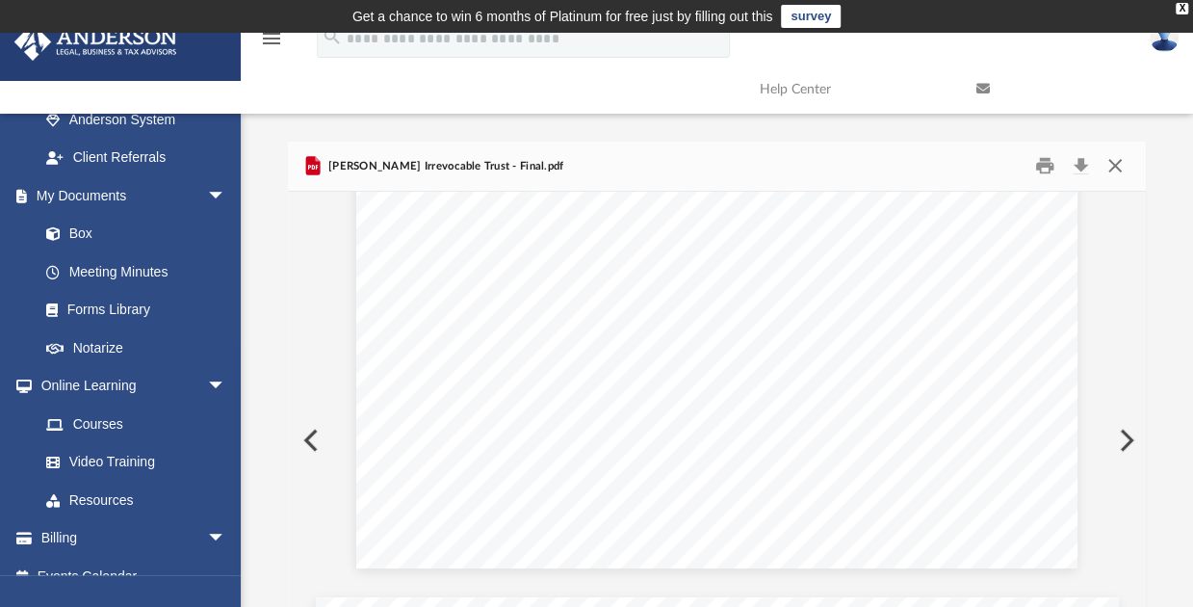
click at [1115, 161] on button "Close" at bounding box center [1115, 166] width 35 height 30
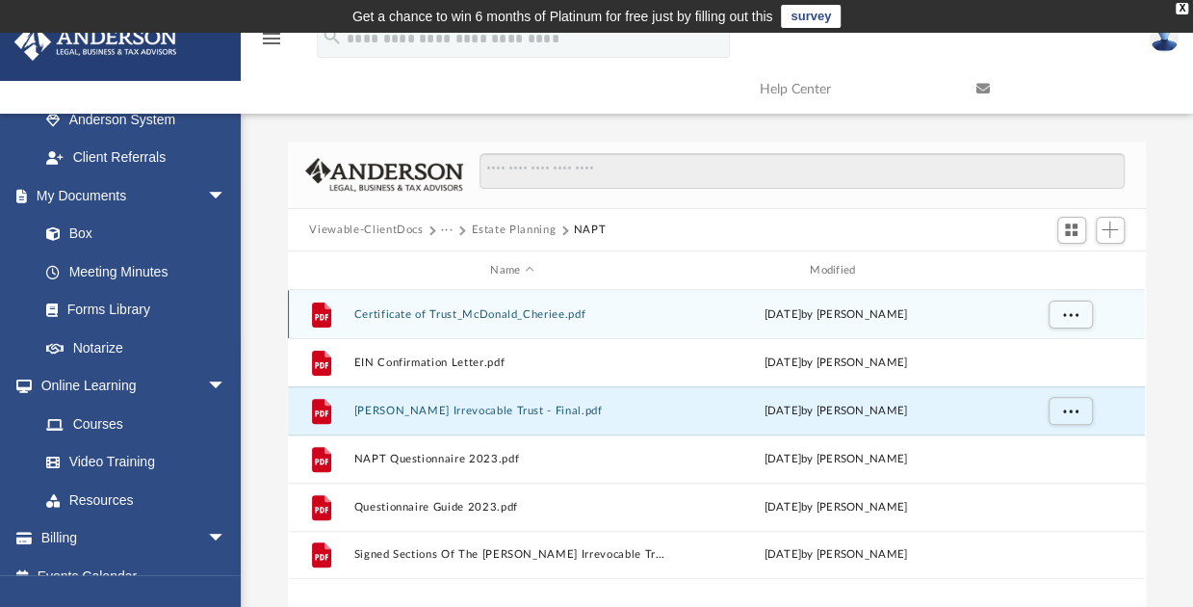
click at [550, 309] on button "Certificate of Trust_McDonald_Cheriee.pdf" at bounding box center [512, 314] width 316 height 13
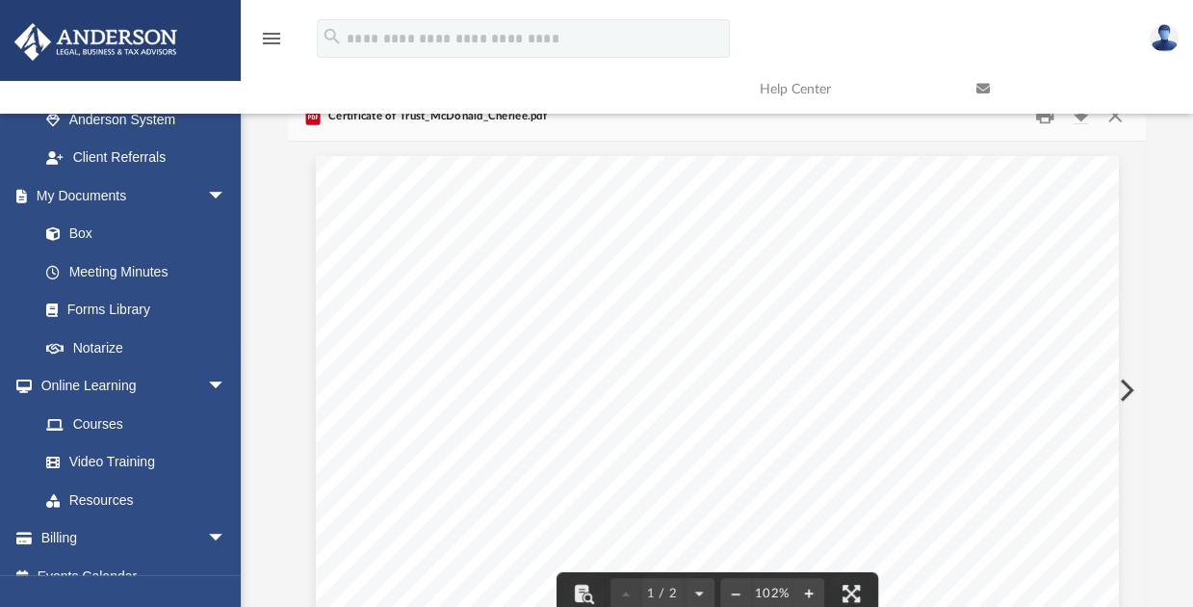
scroll to position [0, 0]
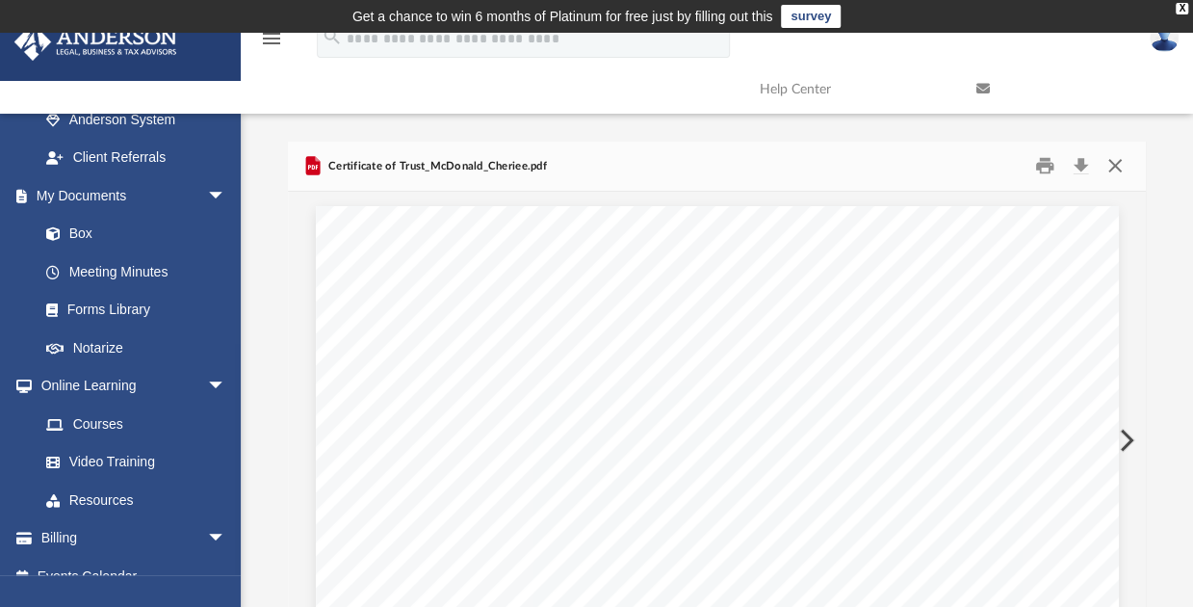
click at [1119, 163] on button "Close" at bounding box center [1115, 166] width 35 height 30
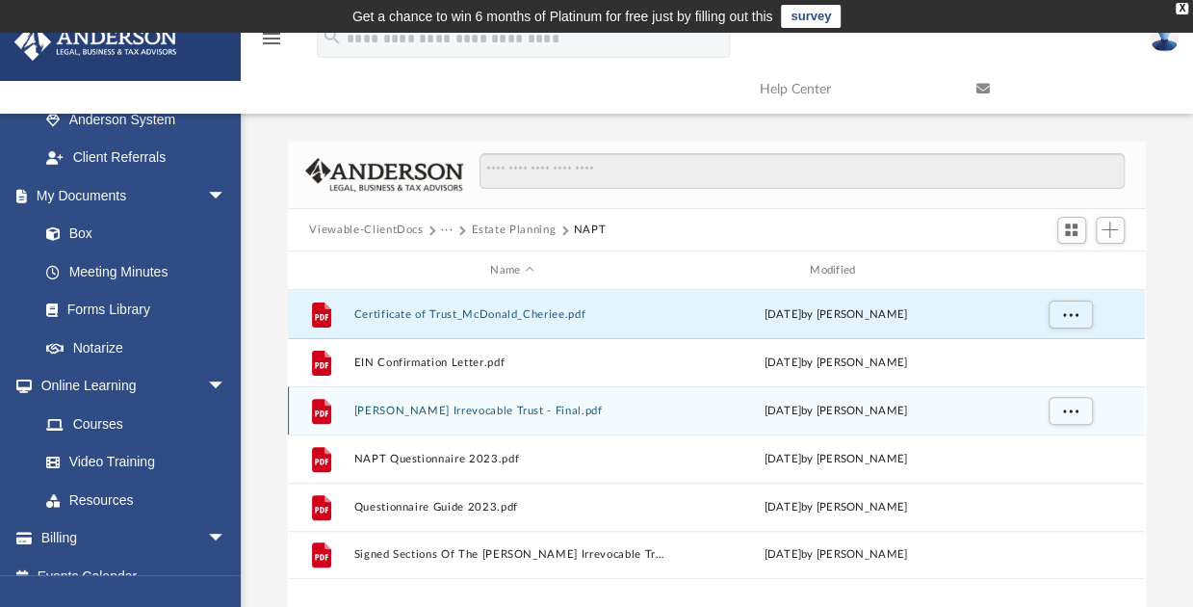
click at [686, 399] on div "File [PERSON_NAME] Irrevocable Trust - Final.pdf [DATE] by [PERSON_NAME]" at bounding box center [716, 410] width 857 height 48
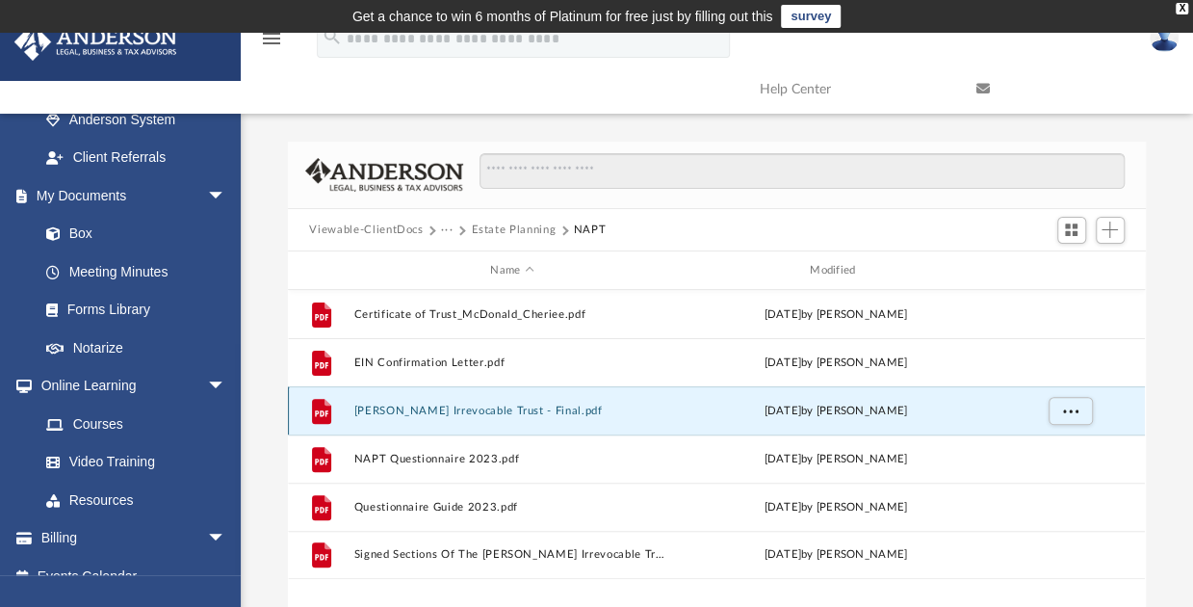
click at [472, 411] on button "[PERSON_NAME] Irrevocable Trust - Final.pdf" at bounding box center [512, 410] width 316 height 13
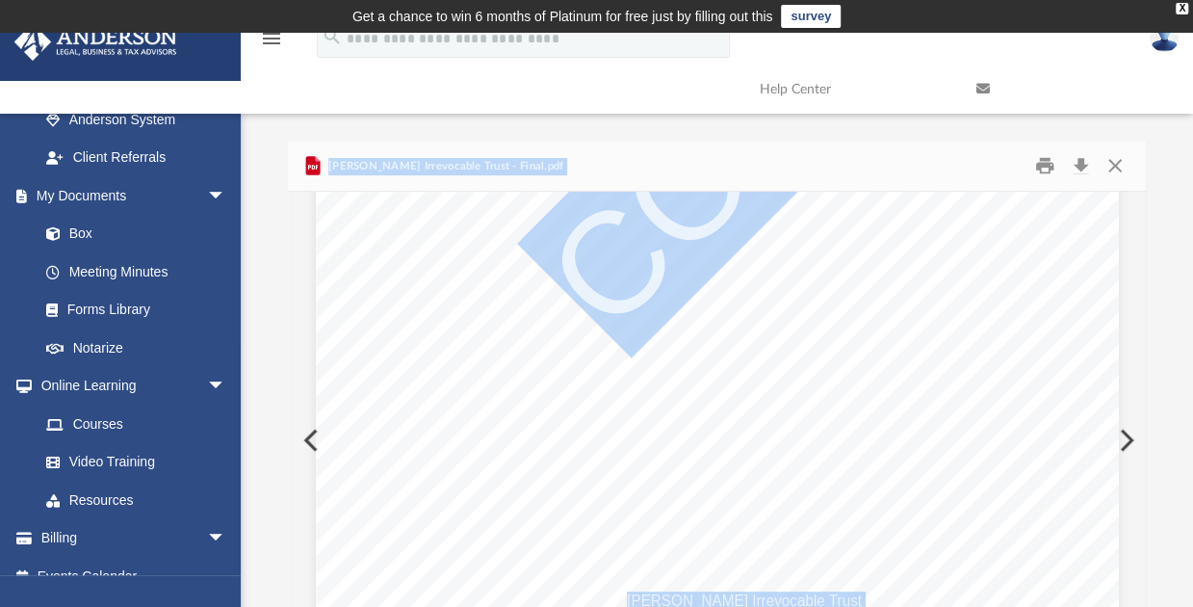
scroll to position [73901, 0]
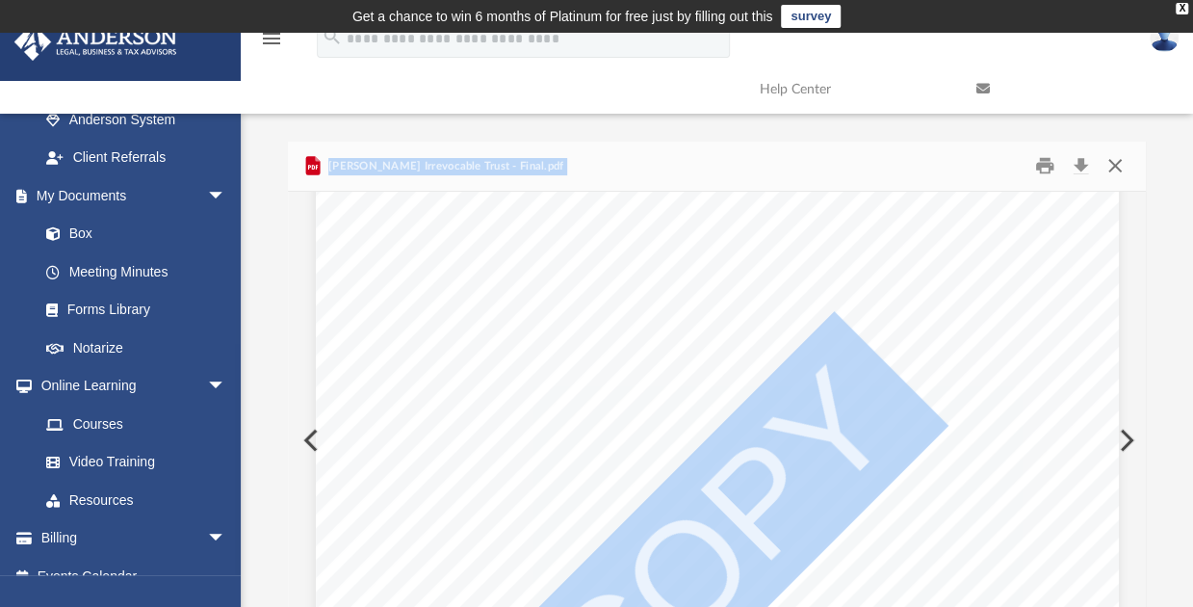
click at [1117, 163] on button "Close" at bounding box center [1115, 166] width 35 height 30
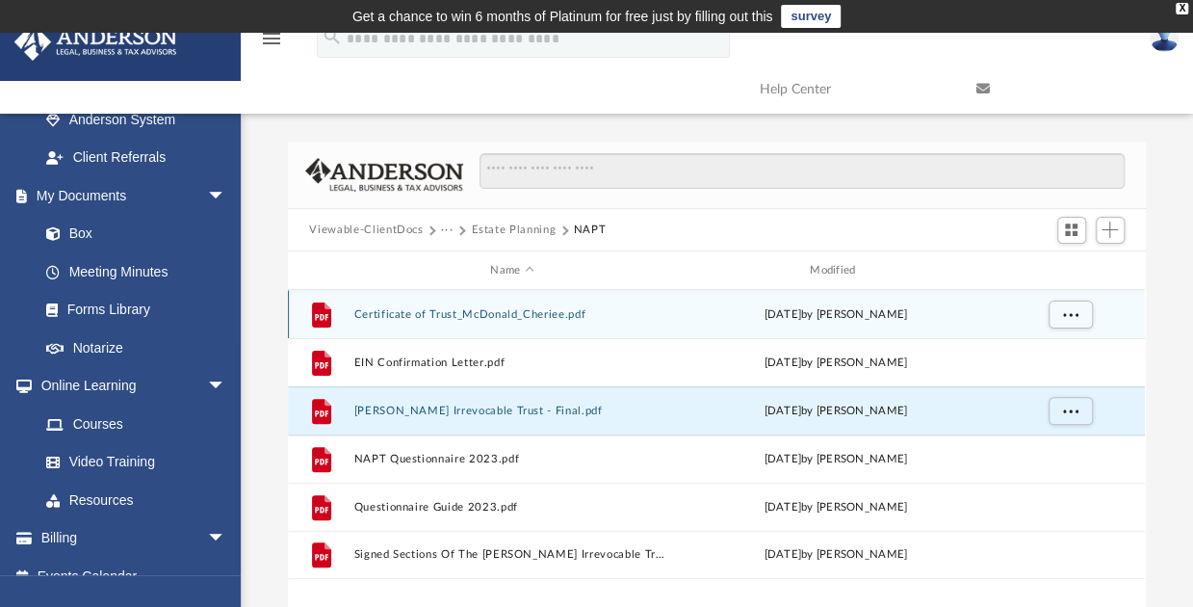
click at [482, 314] on button "Certificate of Trust_McDonald_Cheriee.pdf" at bounding box center [512, 314] width 316 height 13
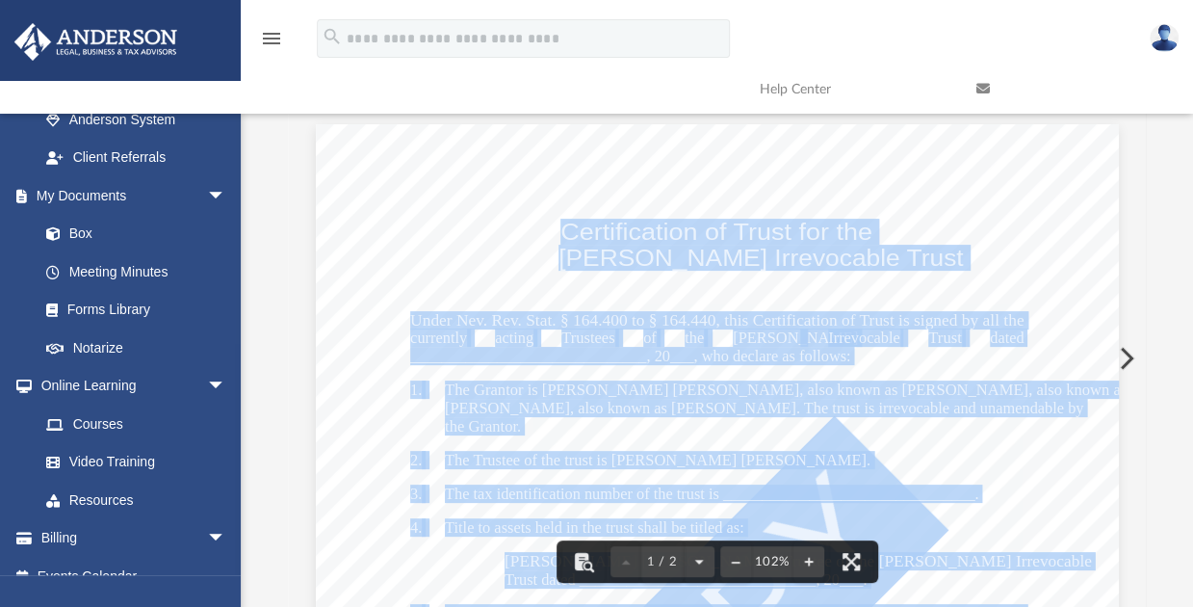
click at [857, 234] on span "Certification of Trust for the" at bounding box center [717, 233] width 312 height 24
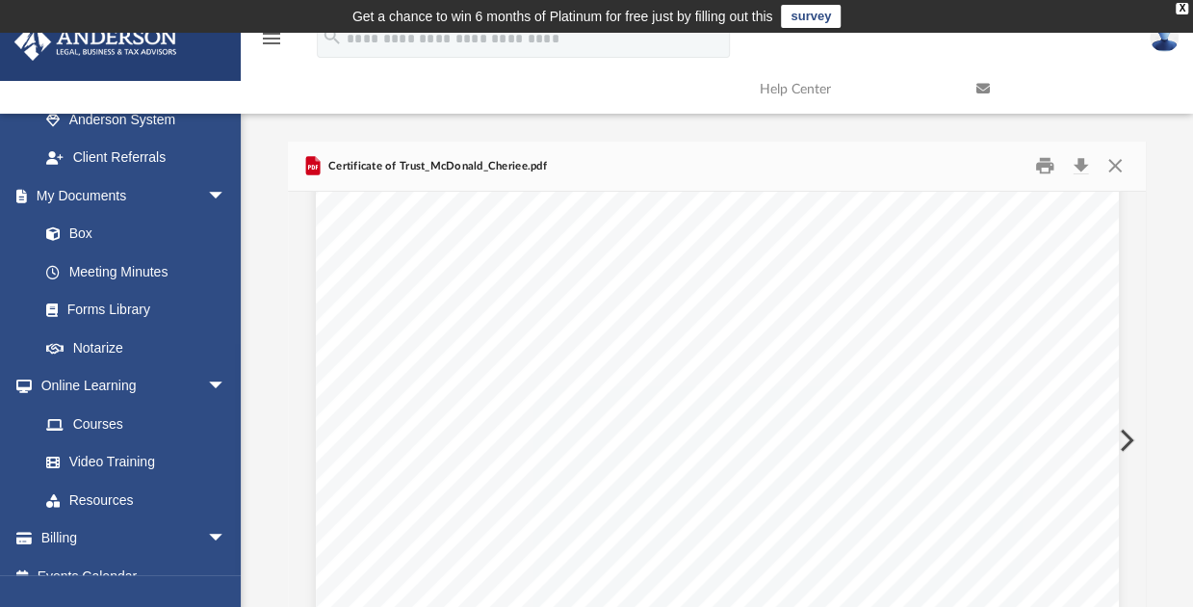
scroll to position [385, 0]
click at [1084, 166] on button "Download" at bounding box center [1081, 166] width 35 height 30
click at [1115, 170] on button "Close" at bounding box center [1115, 166] width 35 height 30
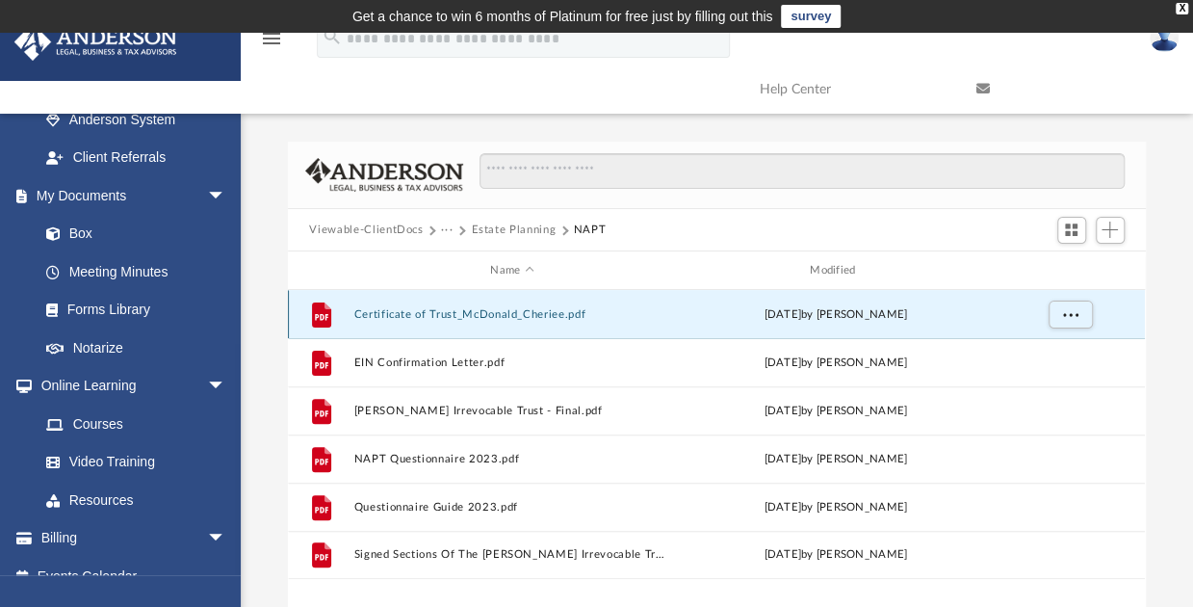
click at [609, 315] on button "Certificate of Trust_McDonald_Cheriee.pdf" at bounding box center [512, 314] width 316 height 13
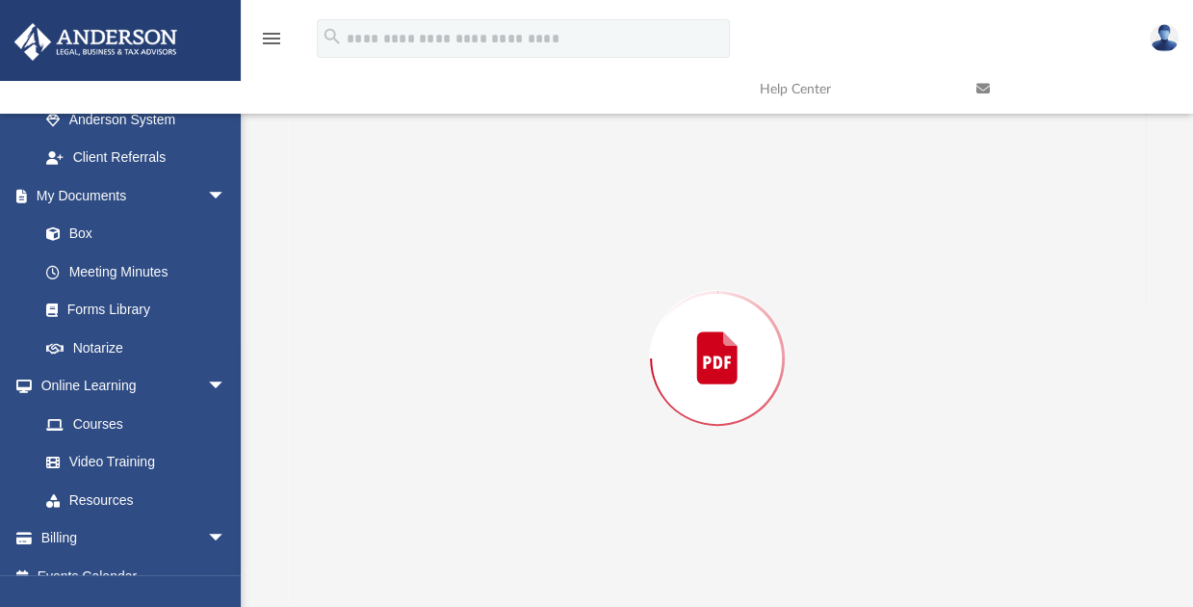
click at [609, 315] on div "Preview" at bounding box center [716, 358] width 857 height 497
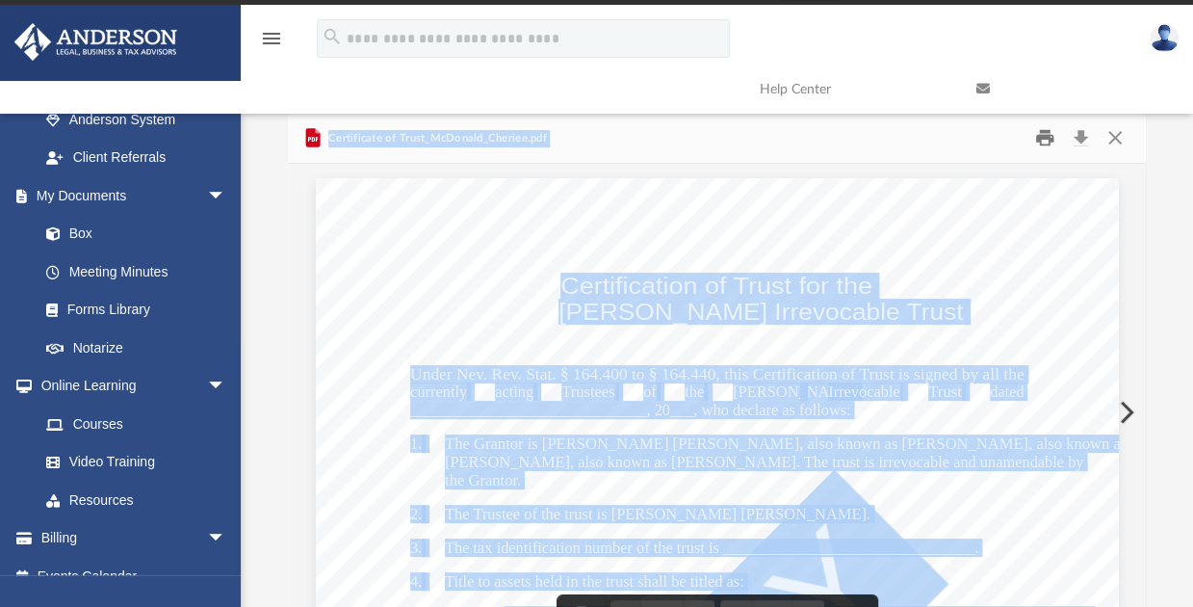
scroll to position [0, 0]
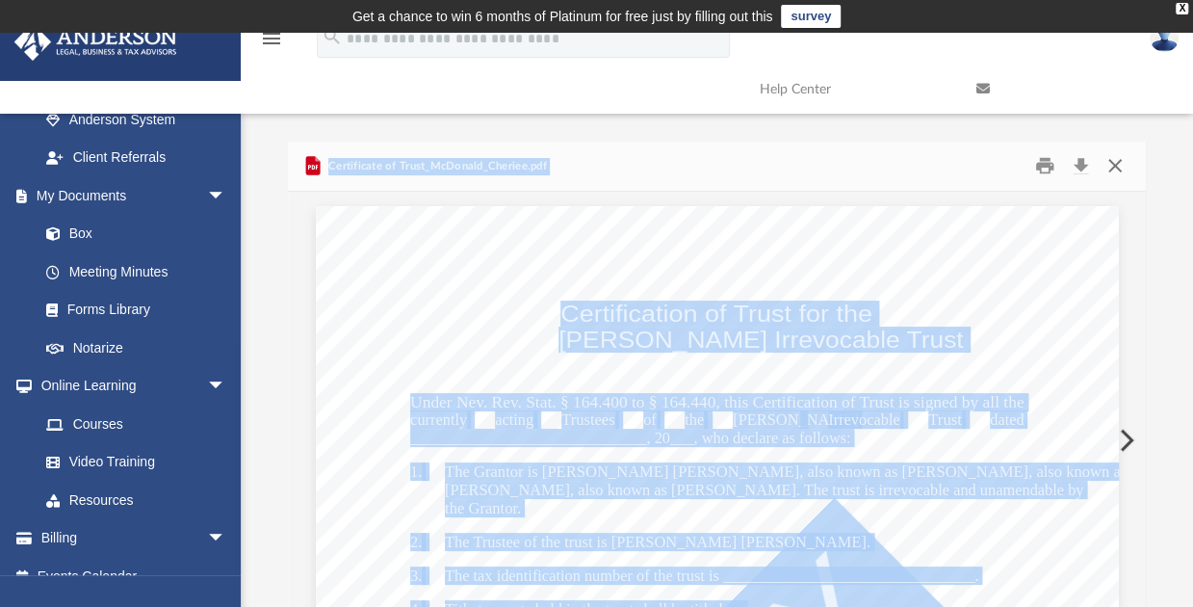
click at [1122, 161] on button "Close" at bounding box center [1115, 166] width 35 height 30
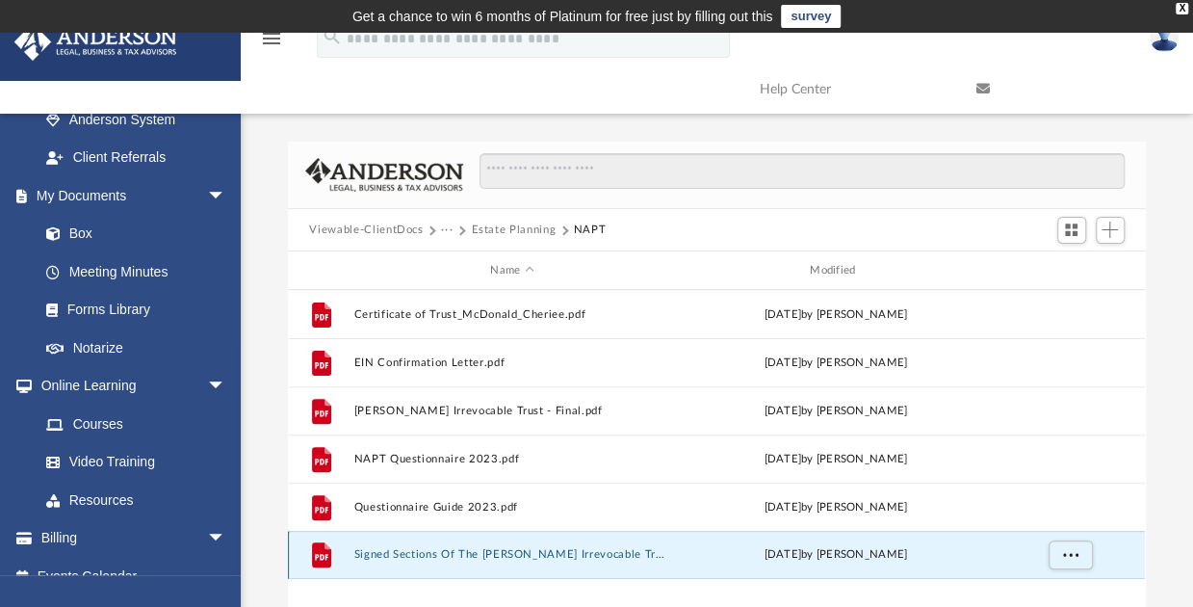
click at [634, 553] on button "Signed Sections Of The [PERSON_NAME] Irrevocable Trust.pdf" at bounding box center [512, 554] width 316 height 13
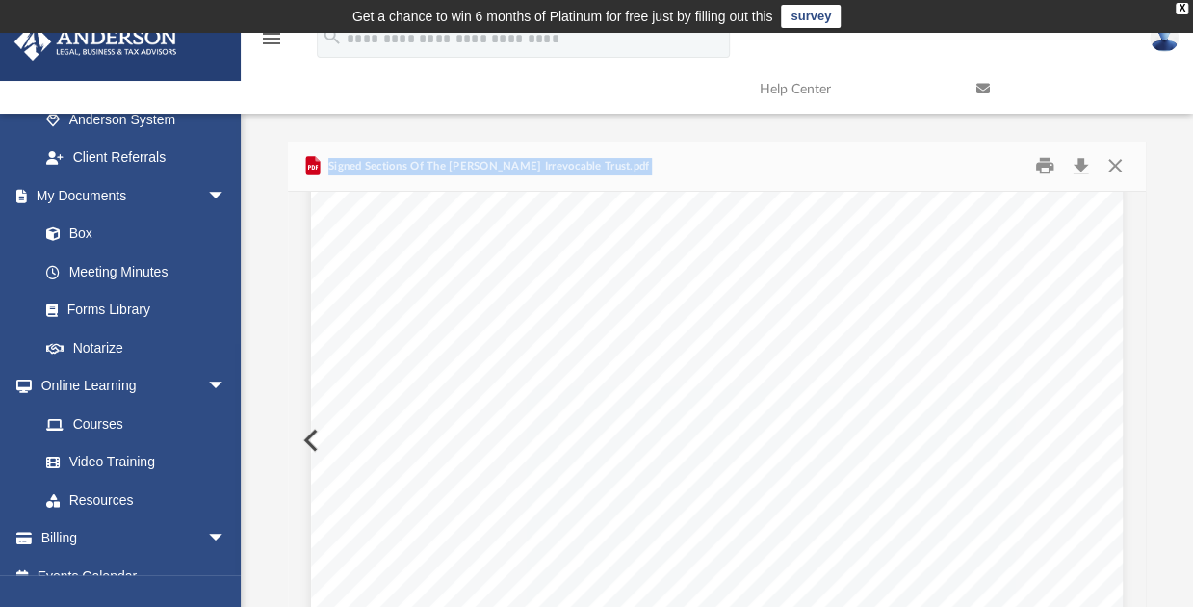
scroll to position [1059, 0]
click at [1041, 165] on button "Print" at bounding box center [1045, 166] width 39 height 30
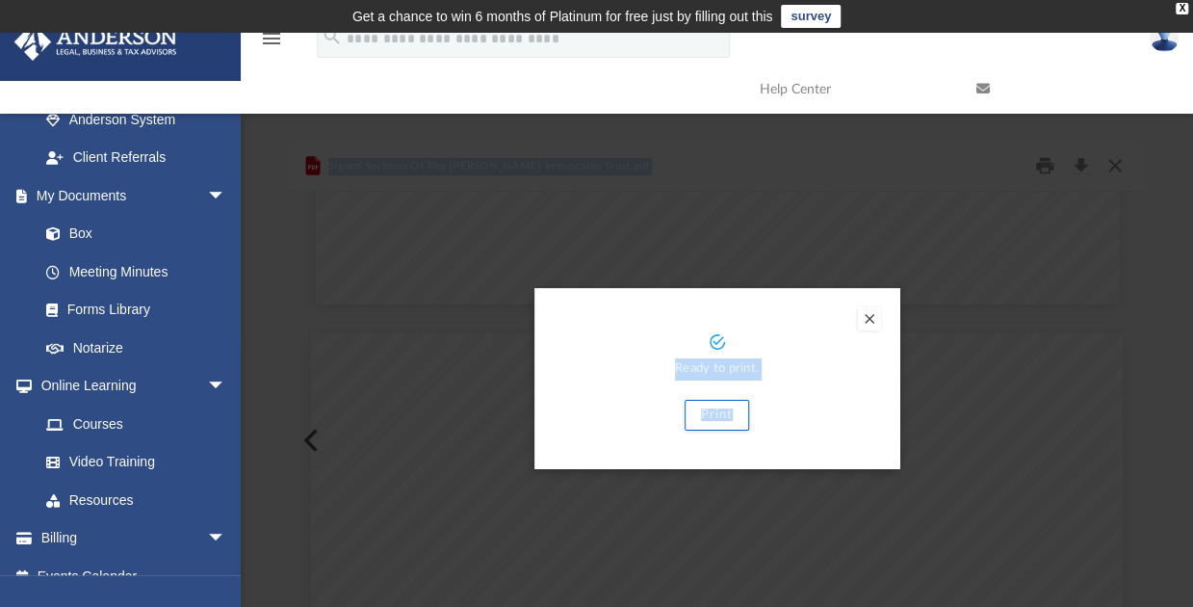
click at [872, 319] on button "Preview" at bounding box center [869, 318] width 23 height 23
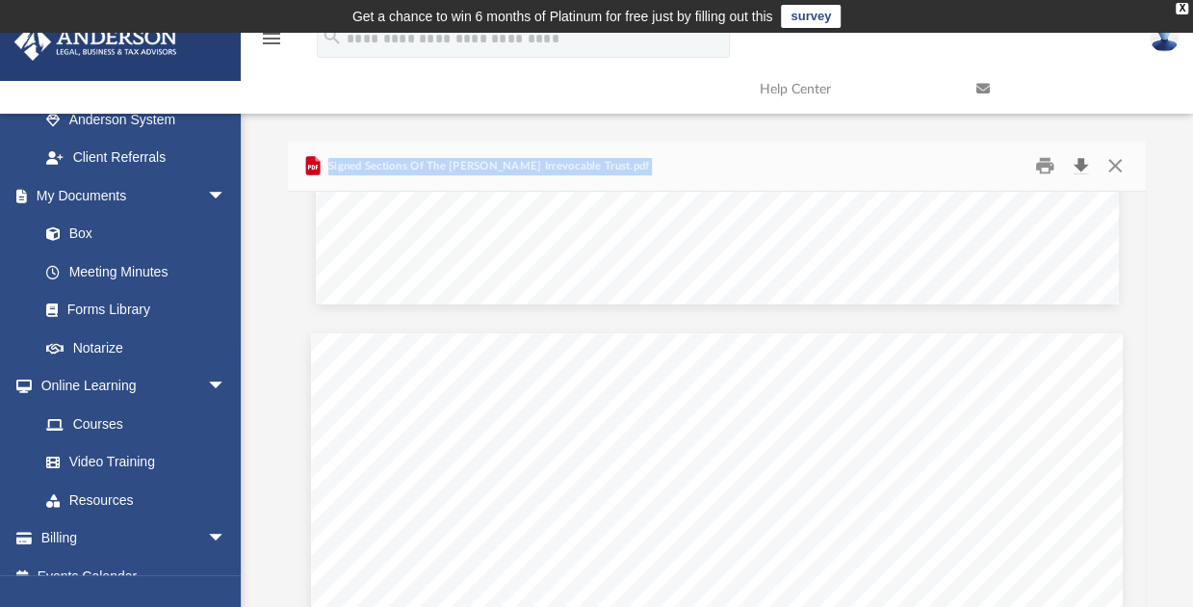
click at [1084, 163] on button "Download" at bounding box center [1081, 166] width 35 height 30
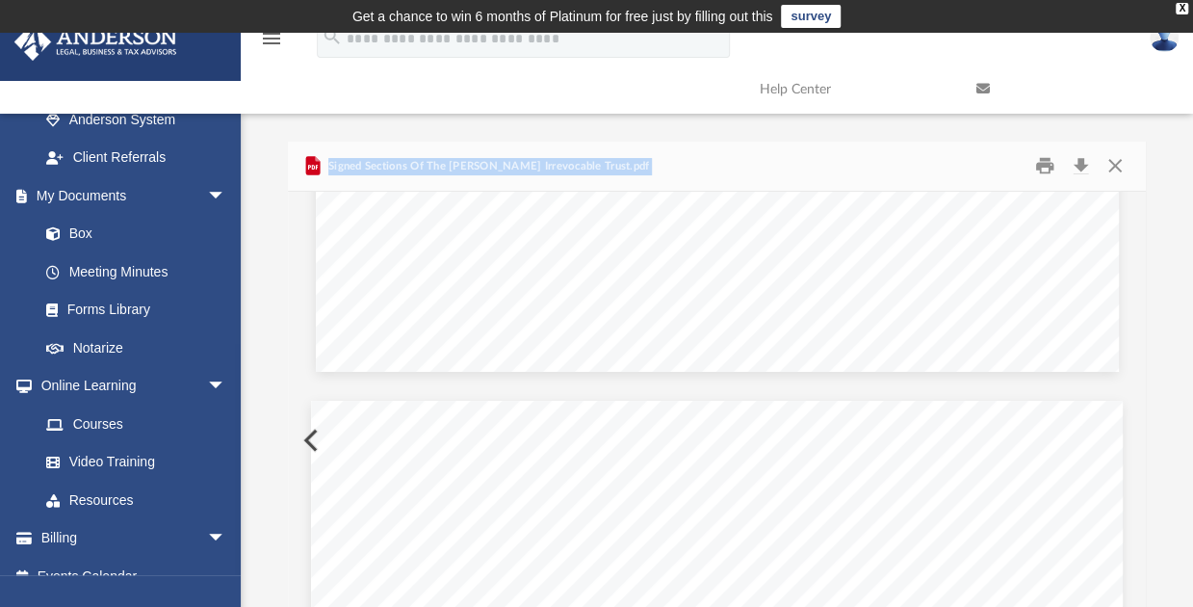
scroll to position [963, 0]
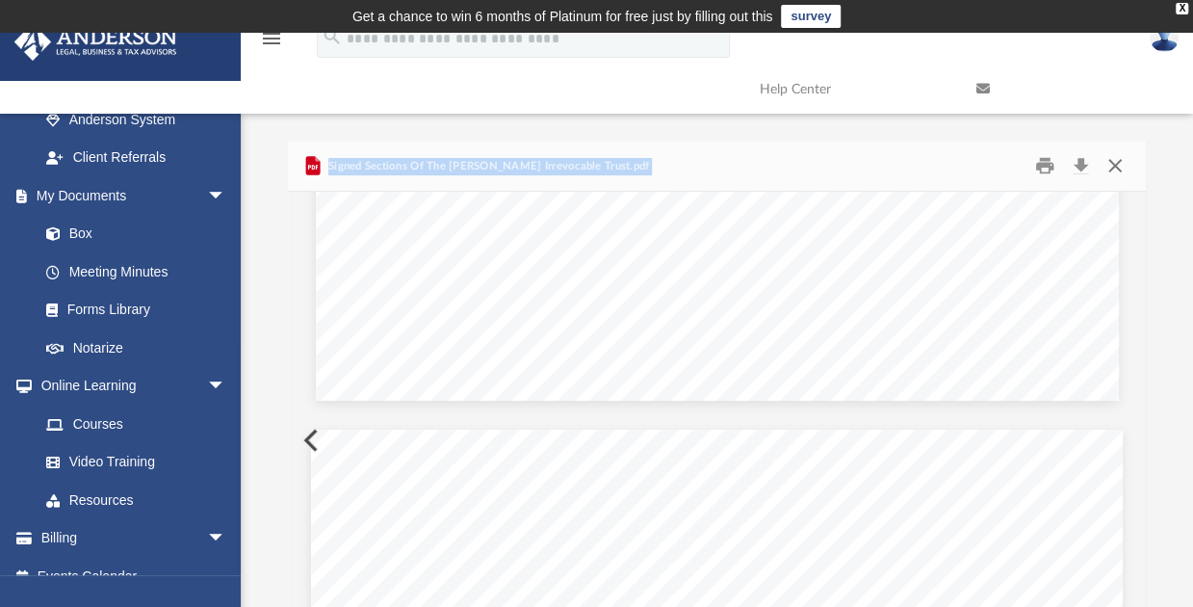
click at [1120, 160] on button "Close" at bounding box center [1115, 166] width 35 height 30
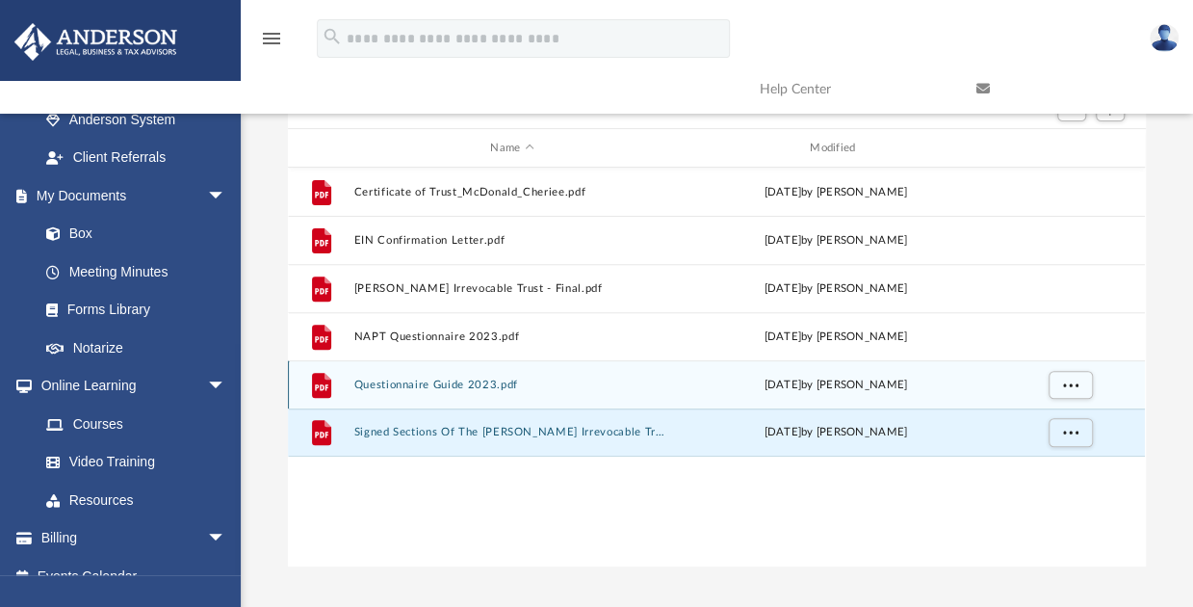
scroll to position [0, 0]
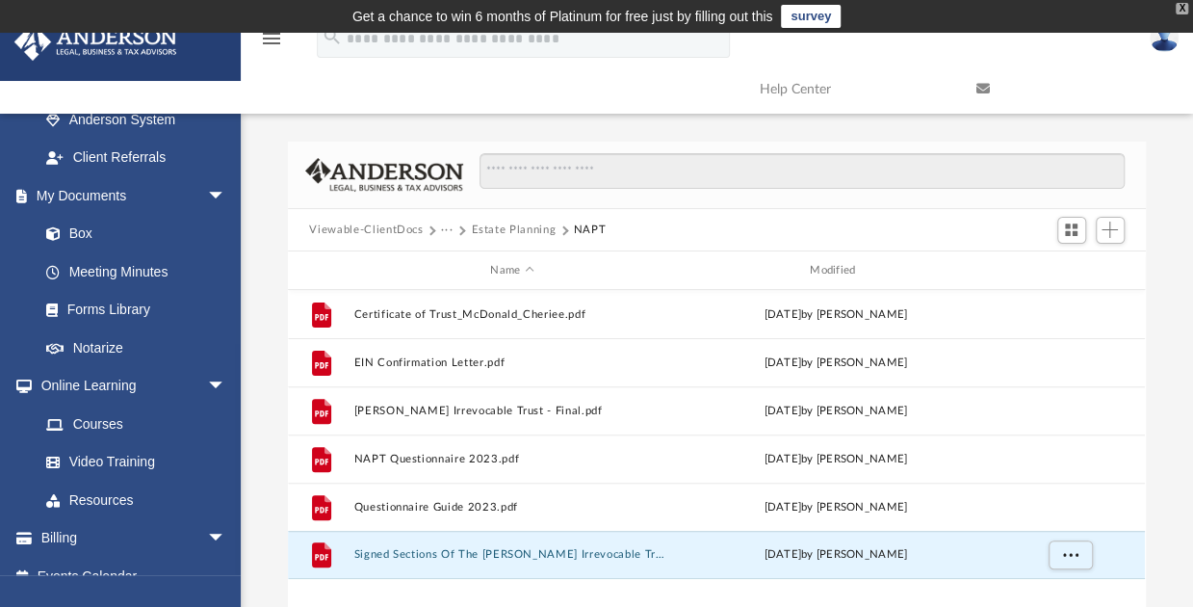
click at [1186, 4] on div "X" at bounding box center [1182, 9] width 13 height 12
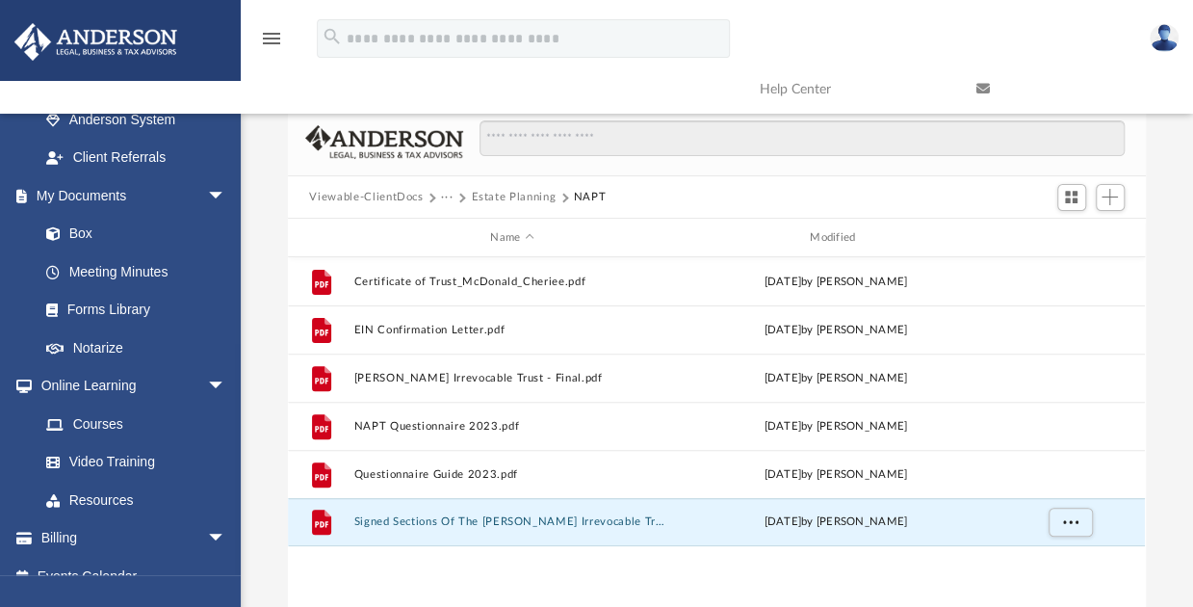
click at [1168, 37] on img at bounding box center [1164, 38] width 29 height 28
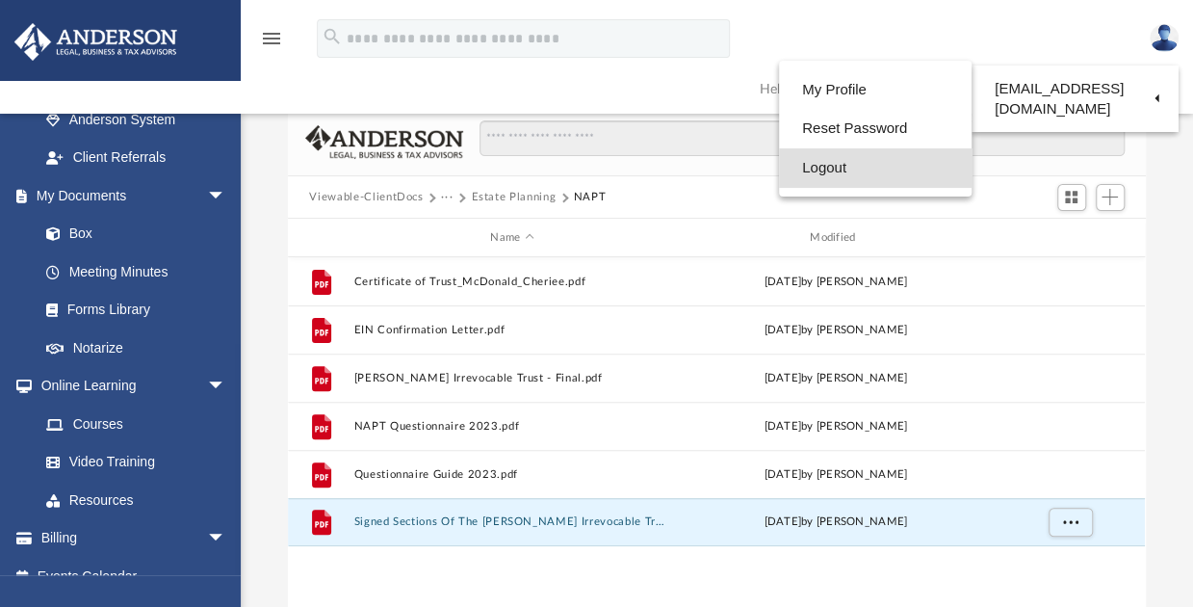
click at [809, 169] on link "Logout" at bounding box center [875, 167] width 193 height 39
